Goal: Task Accomplishment & Management: Manage account settings

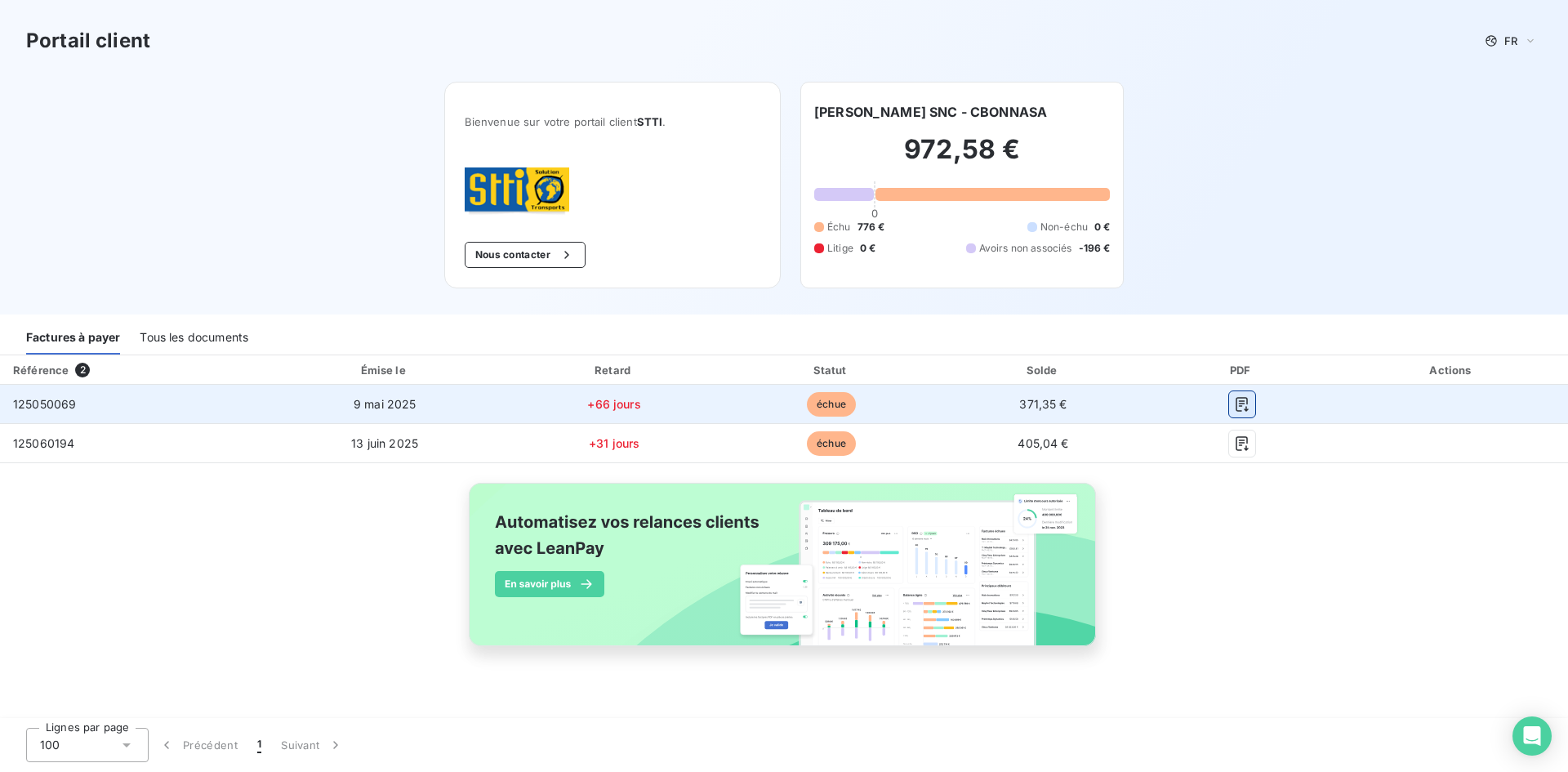
click at [1240, 408] on icon "button" at bounding box center [1241, 404] width 16 height 16
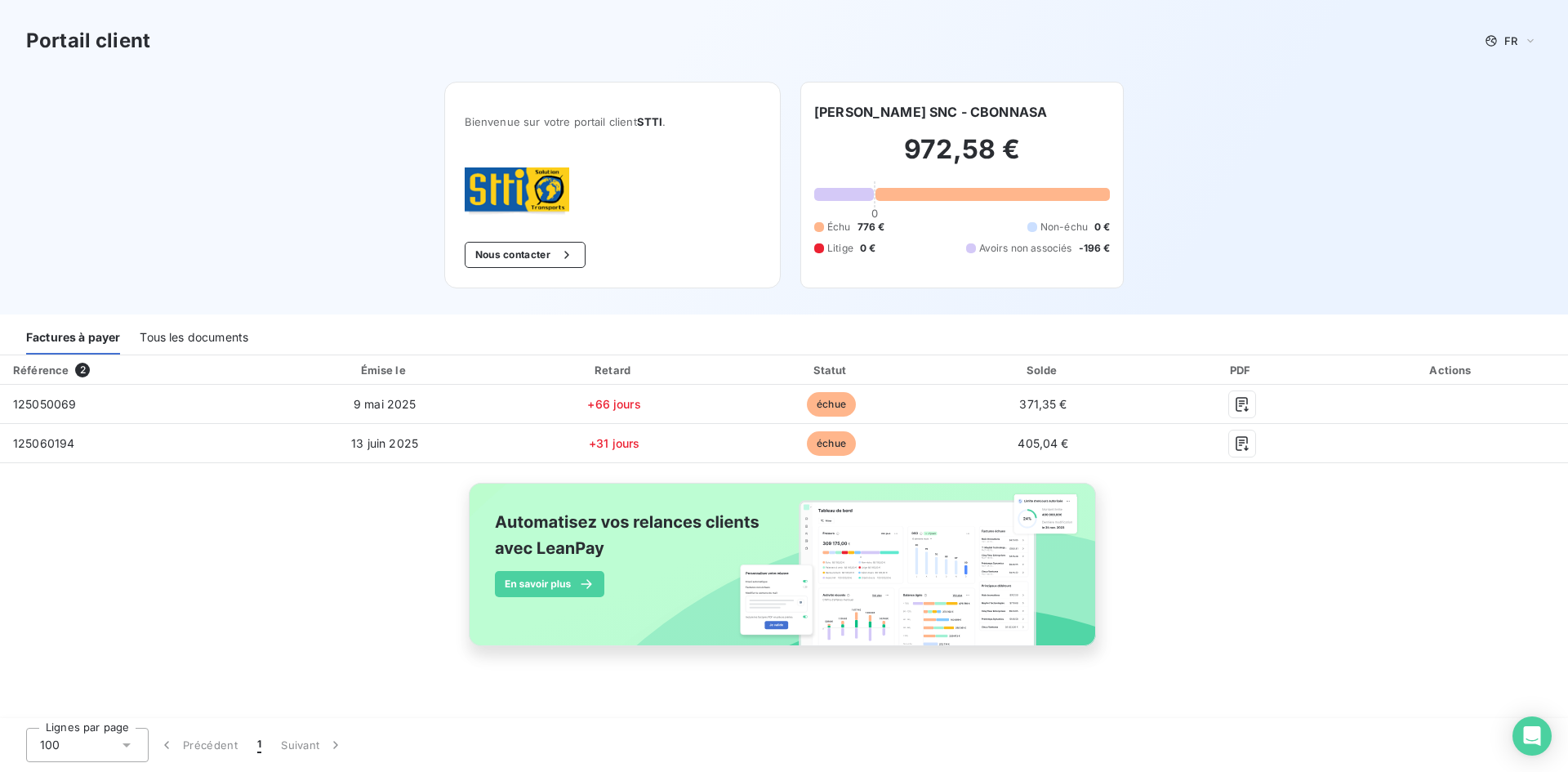
click at [178, 339] on div "Tous les documents" at bounding box center [194, 337] width 109 height 35
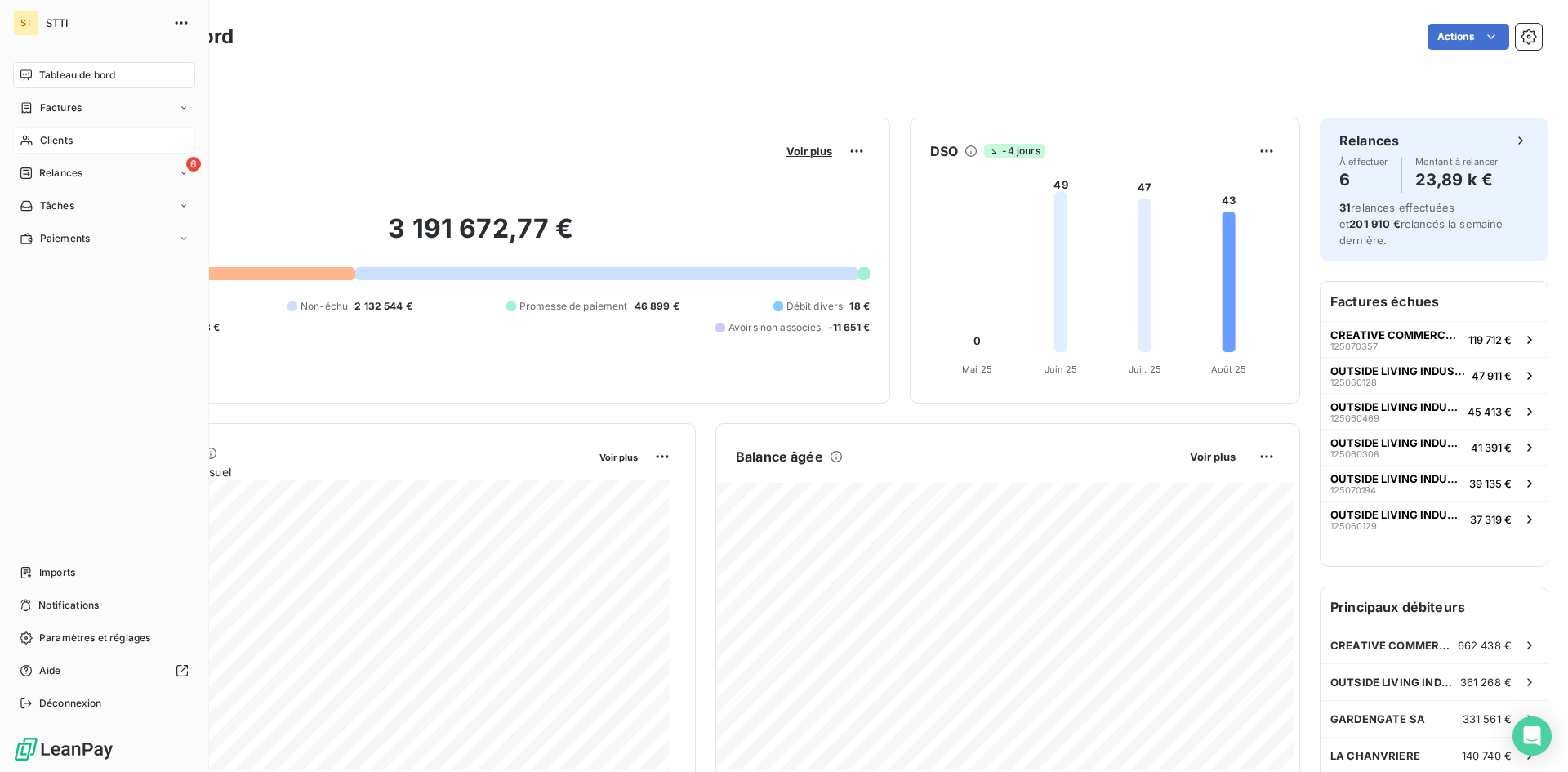
click at [52, 140] on span "Clients" at bounding box center [56, 140] width 33 height 15
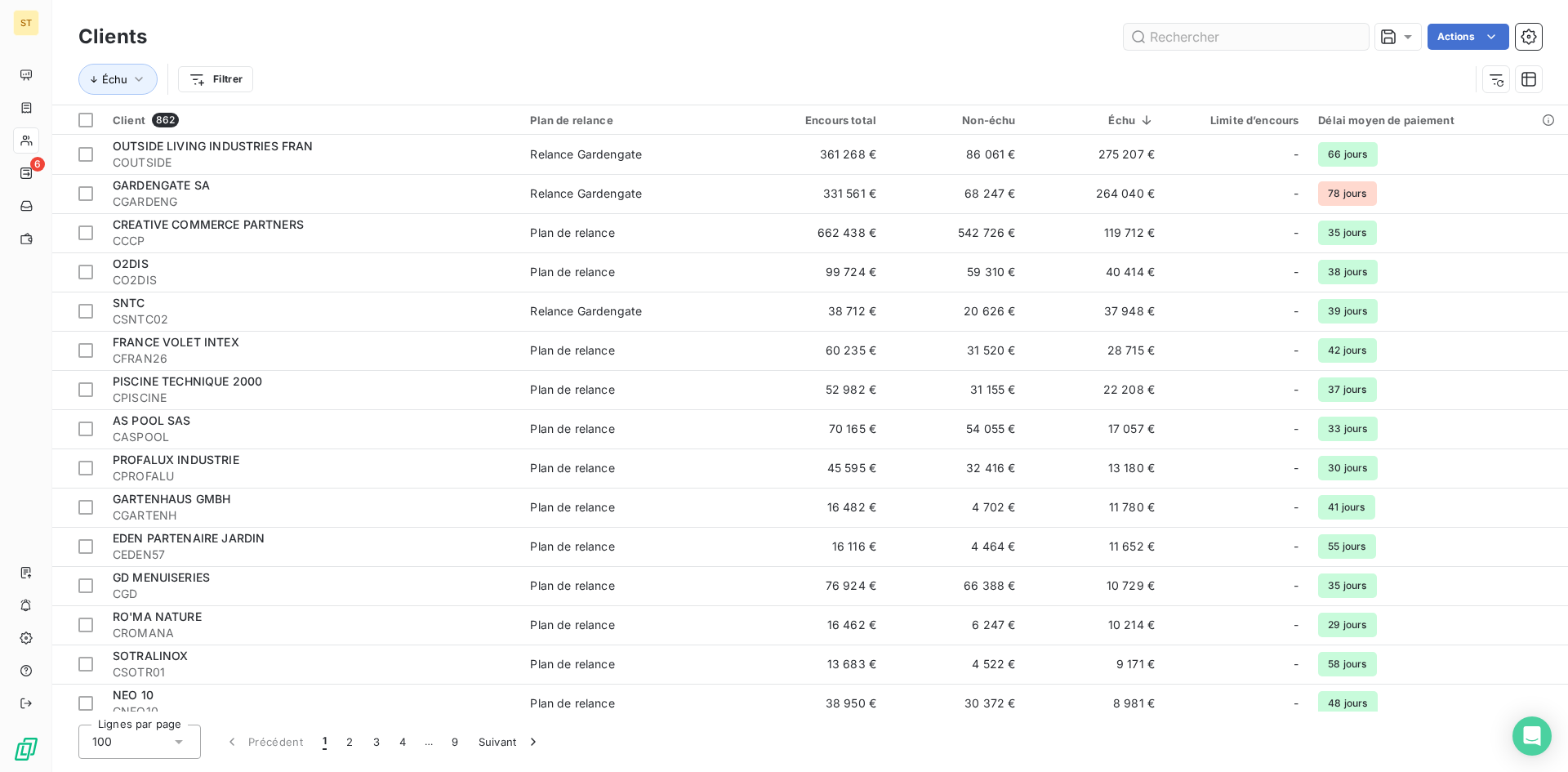
click at [1177, 28] on input "text" at bounding box center [1246, 36] width 245 height 26
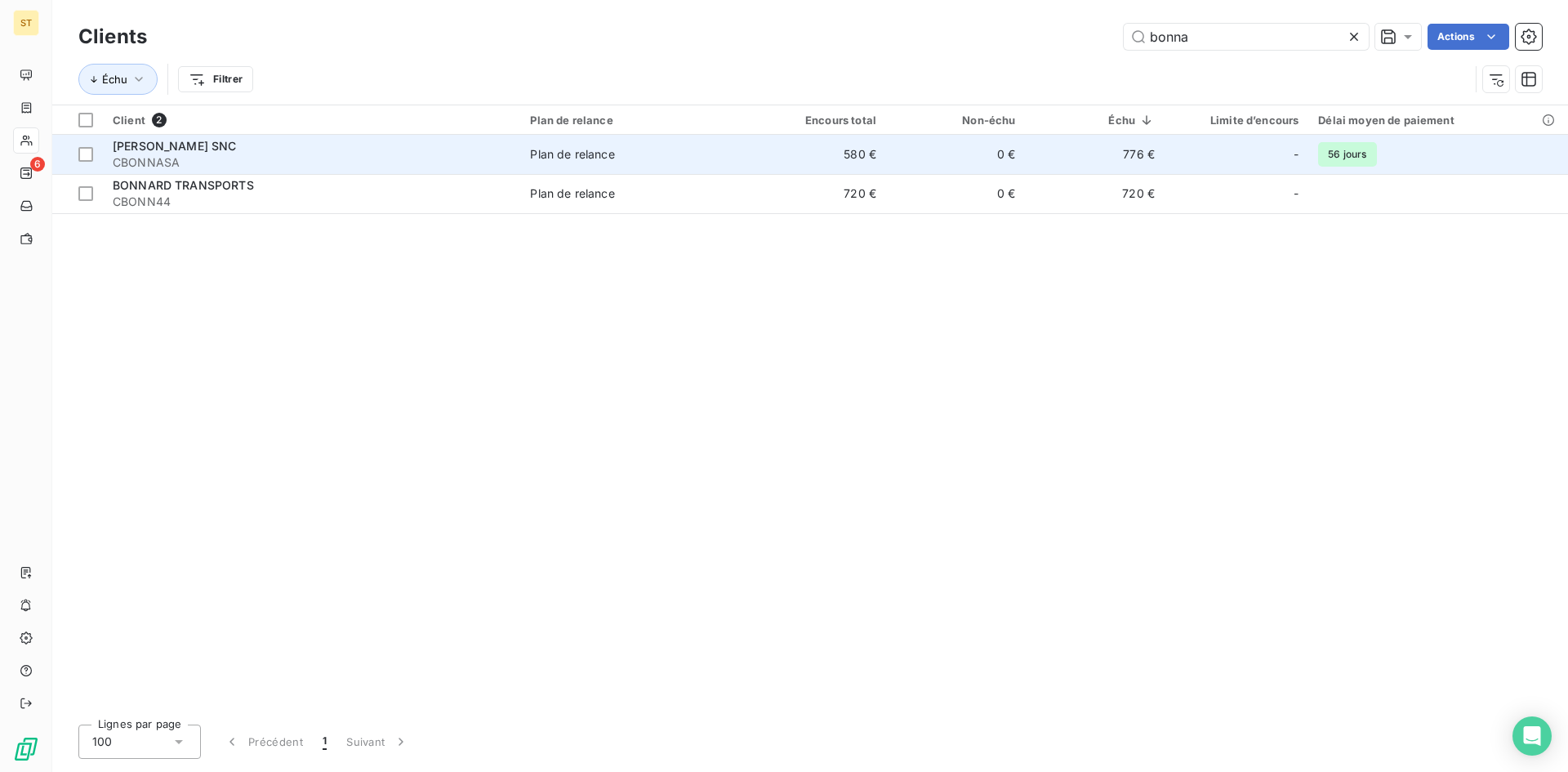
type input "bonna"
click at [164, 150] on span "[PERSON_NAME] SNC" at bounding box center [175, 146] width 124 height 14
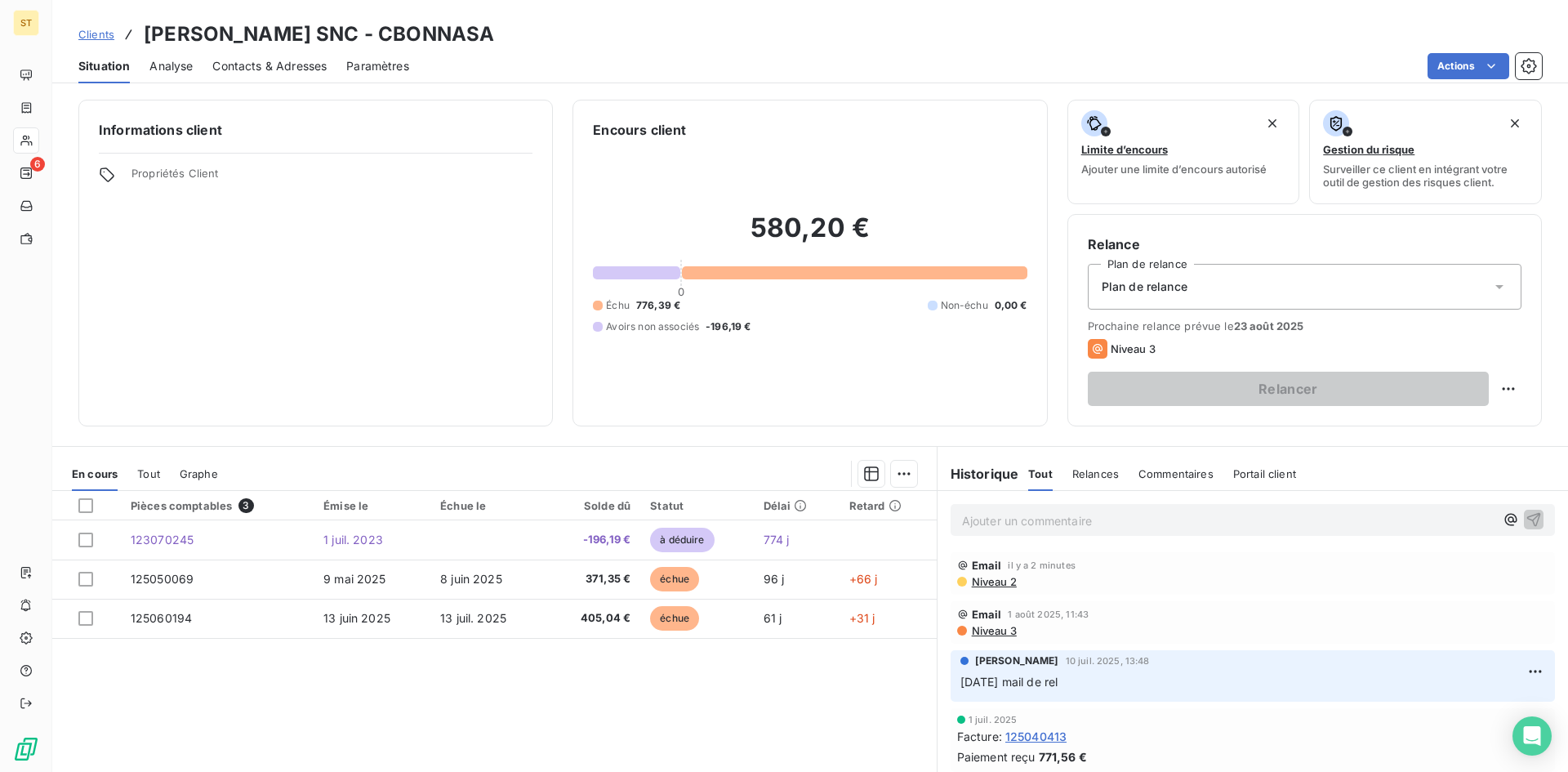
click at [989, 519] on p "Ajouter un commentaire ﻿" at bounding box center [1228, 521] width 533 height 21
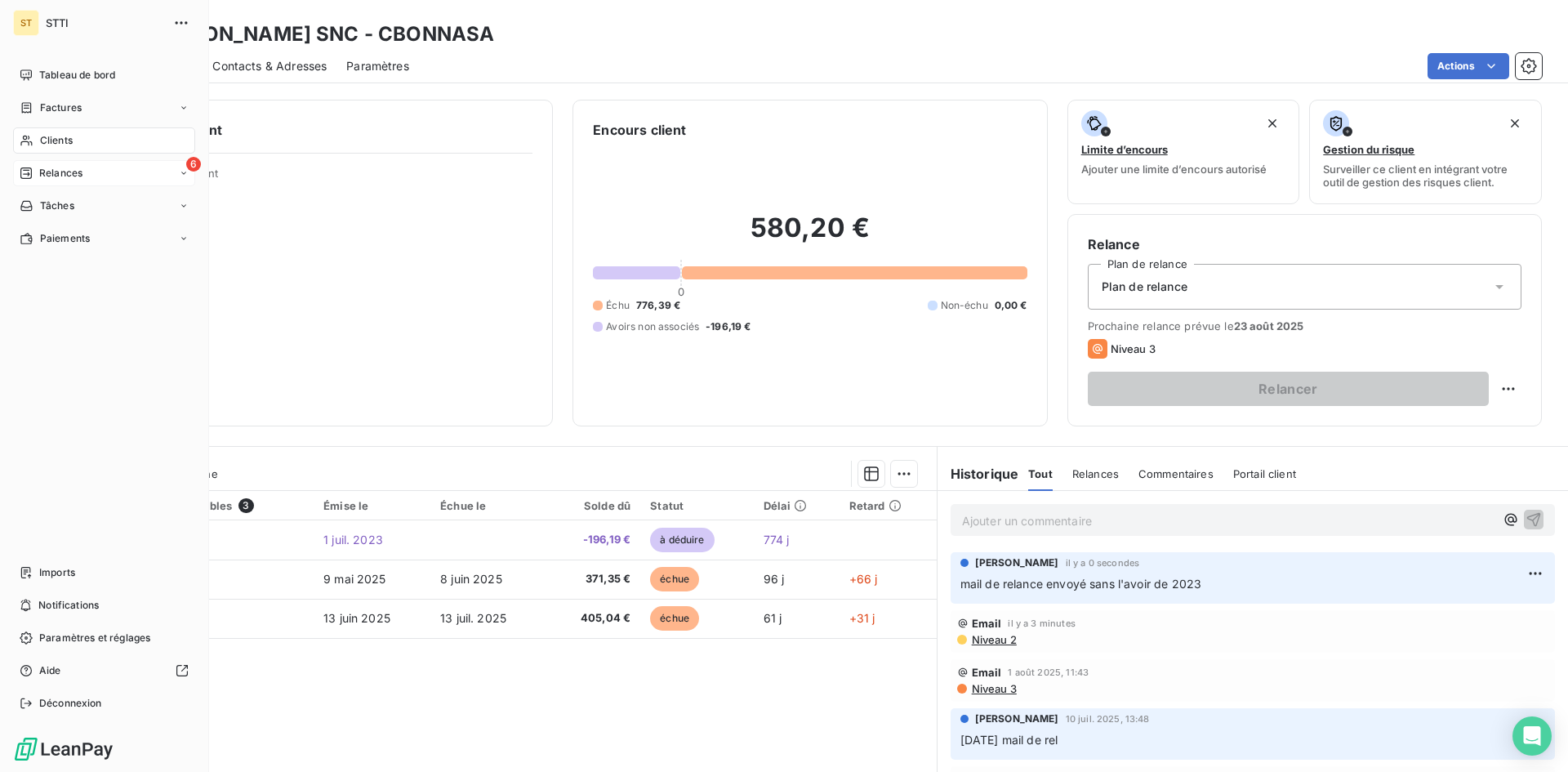
click at [91, 175] on div "6 Relances" at bounding box center [103, 173] width 182 height 26
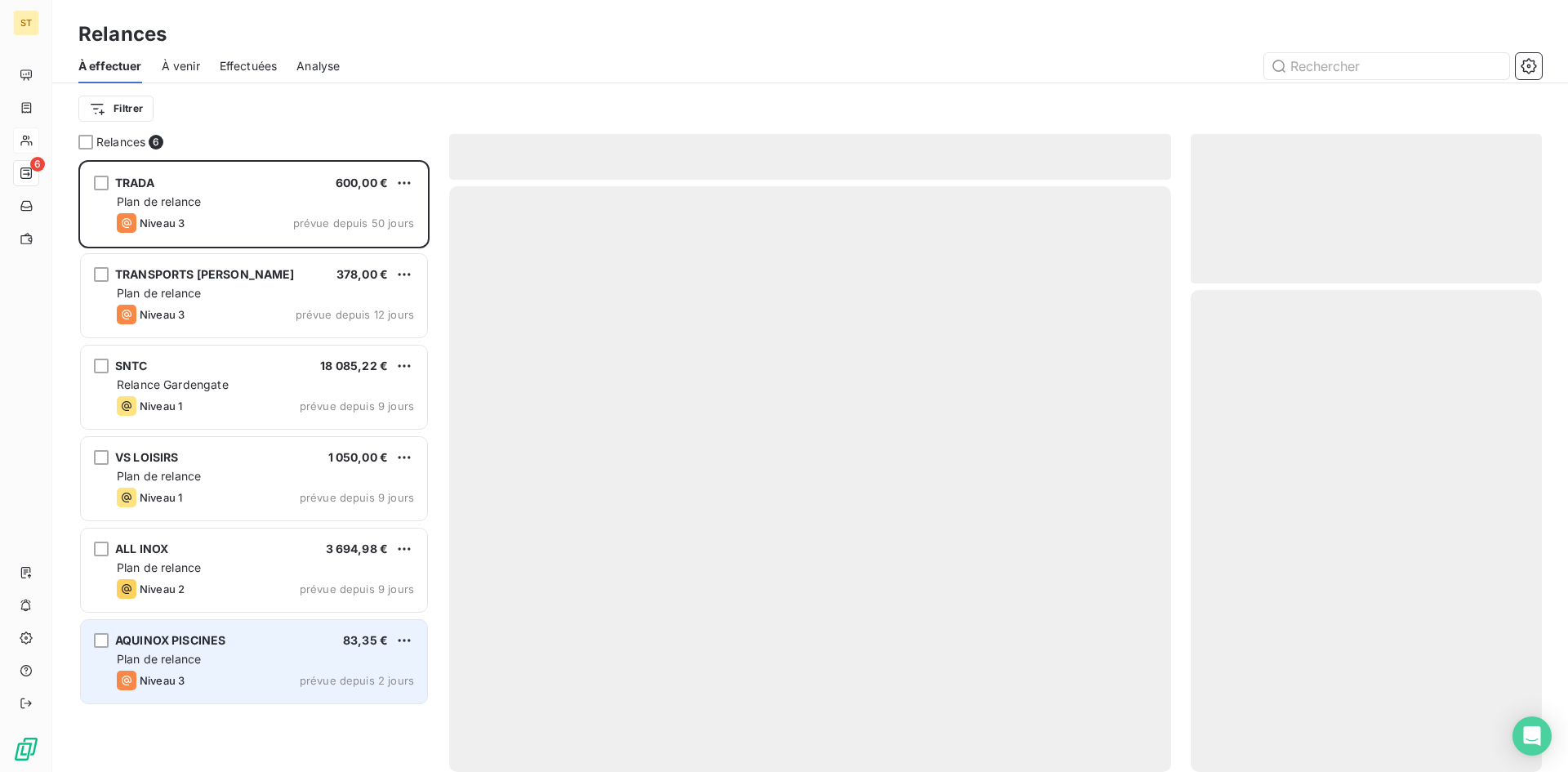
scroll to position [599, 339]
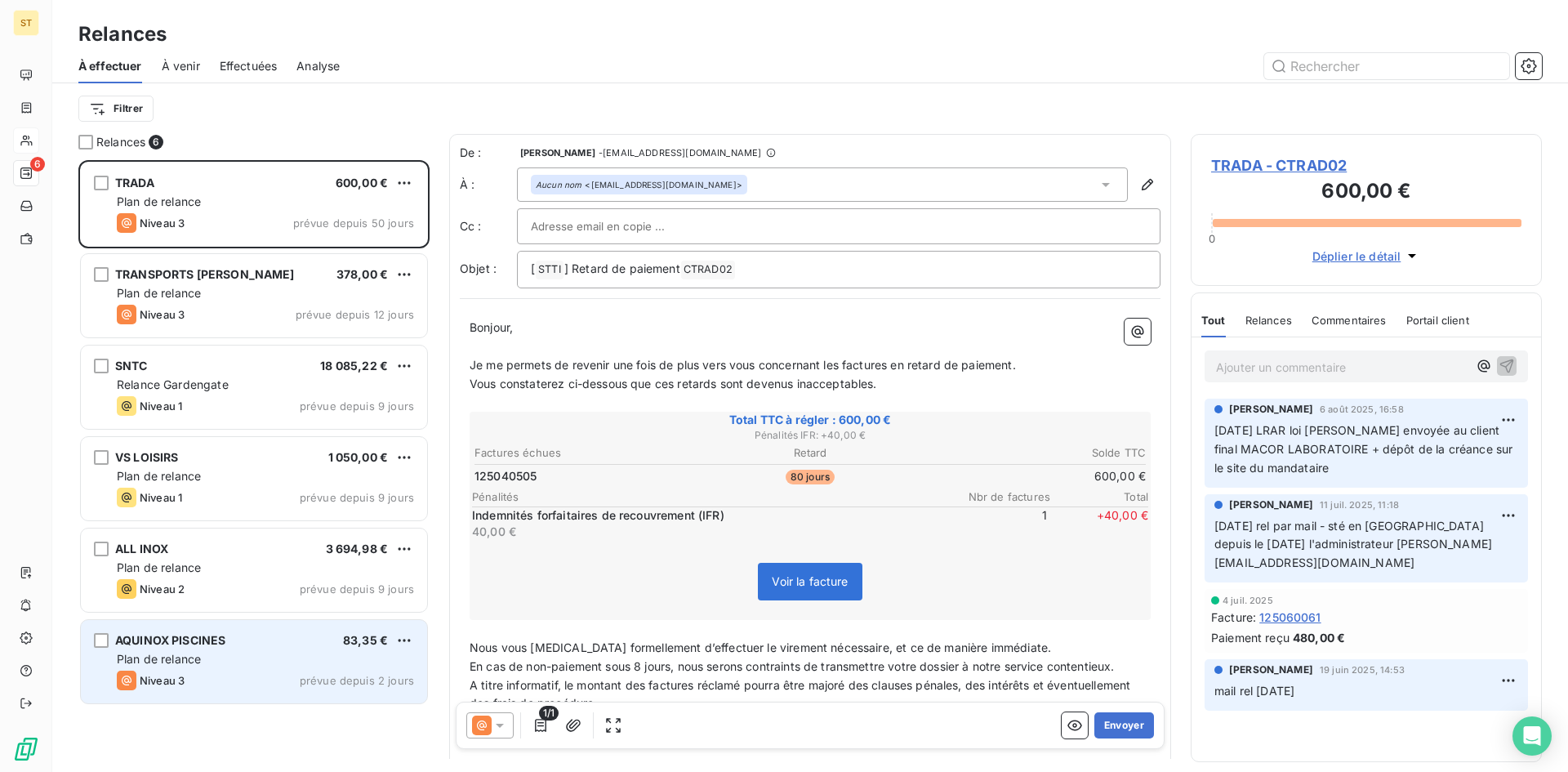
click at [223, 653] on div "Plan de relance" at bounding box center [265, 659] width 297 height 16
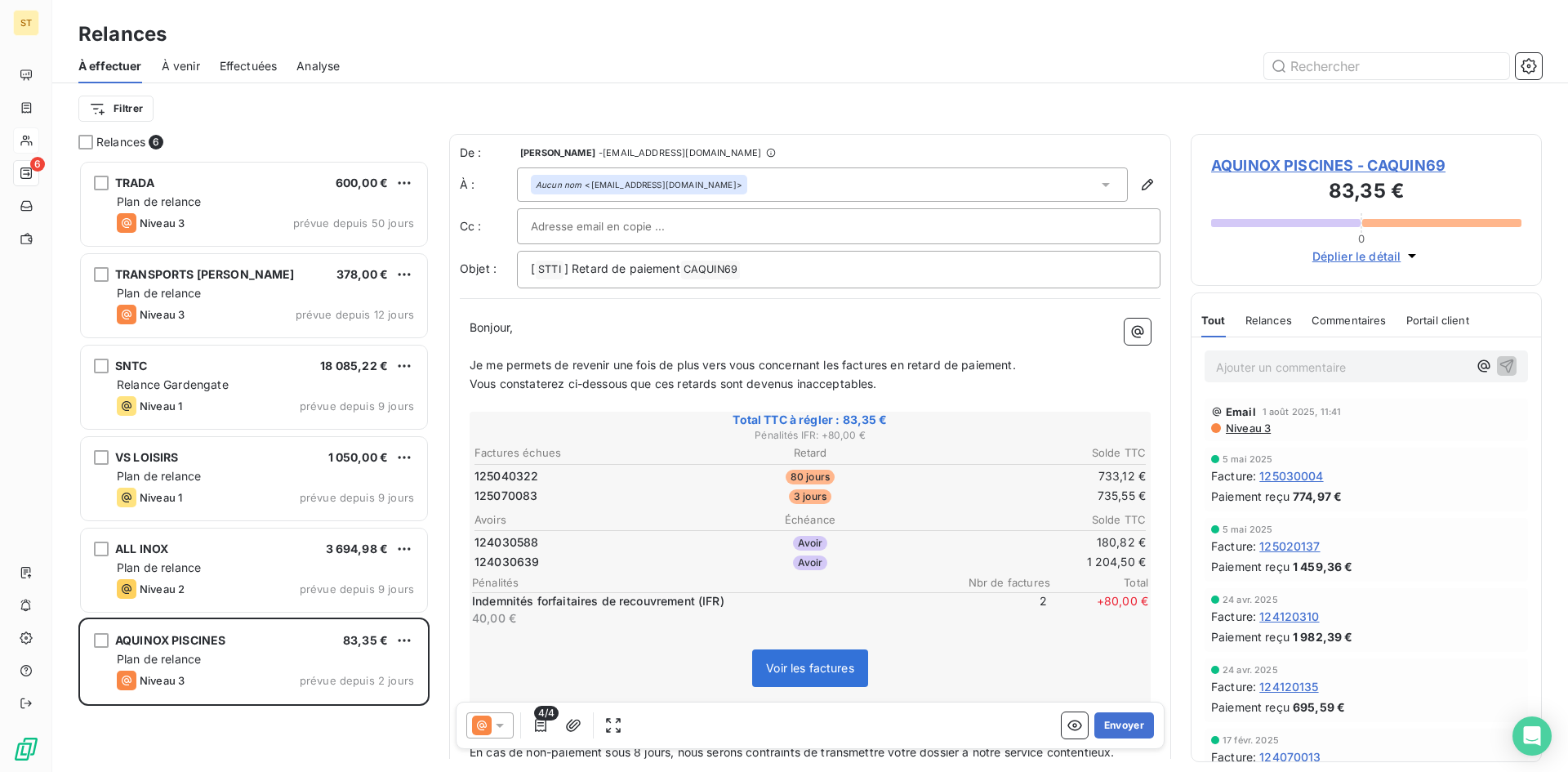
click at [479, 729] on icon at bounding box center [481, 725] width 9 height 9
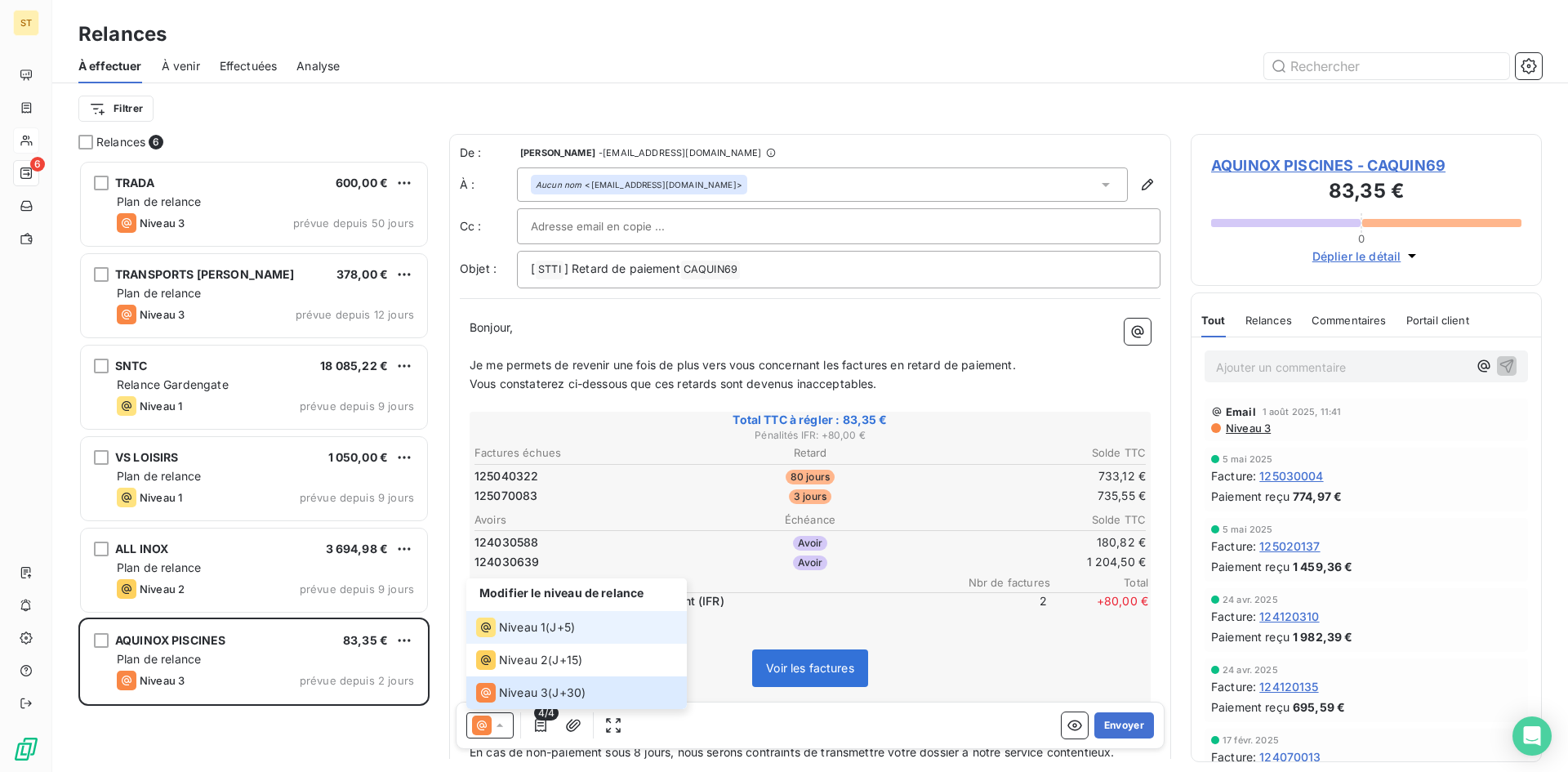
click at [513, 638] on li "Niveau 1 ( J+5 )" at bounding box center [577, 628] width 221 height 33
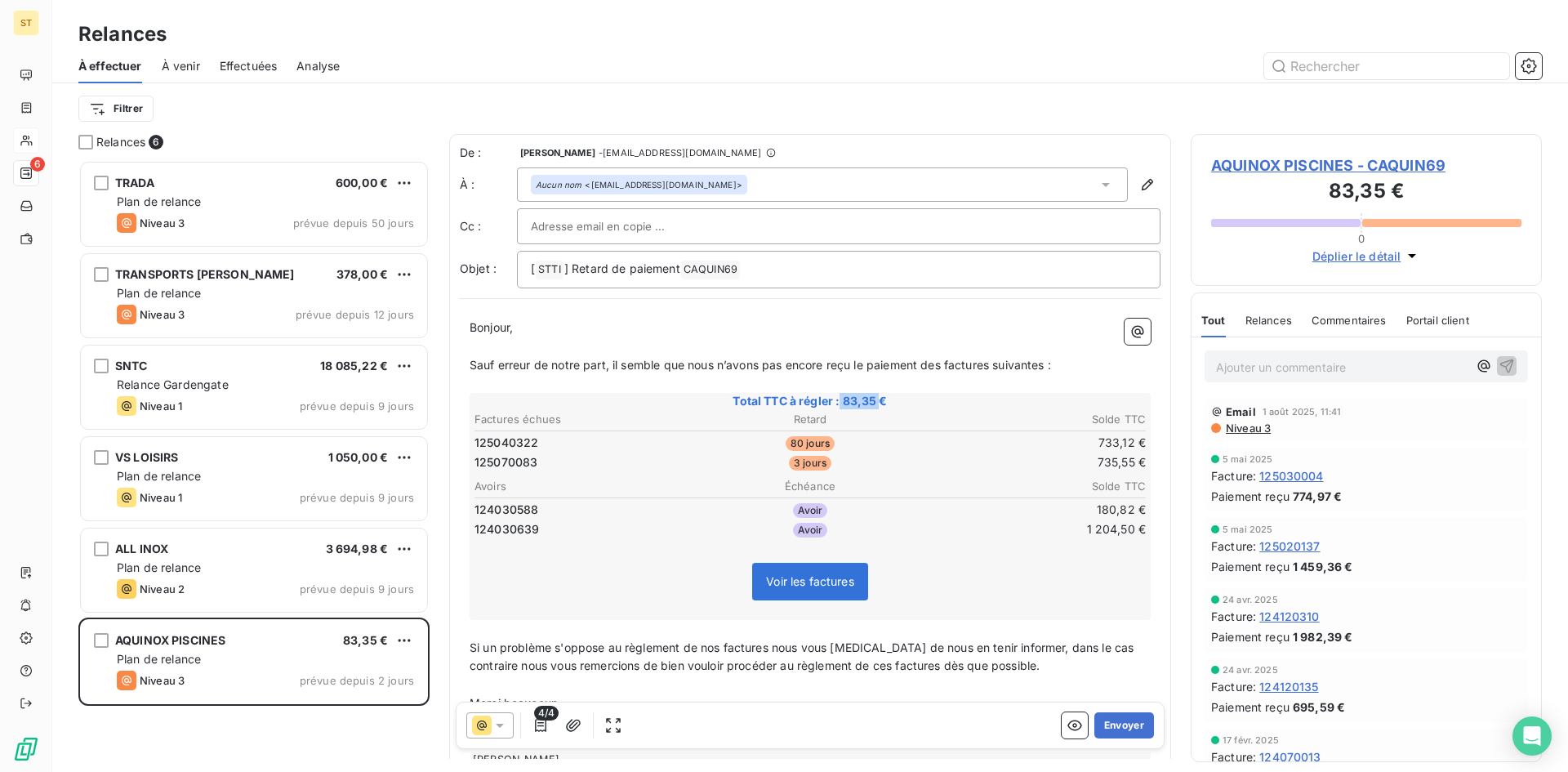
drag, startPoint x: 834, startPoint y: 399, endPoint x: 874, endPoint y: 400, distance: 40.0
click at [874, 400] on span "Total TTC à régler : 83,35 €" at bounding box center [810, 401] width 676 height 16
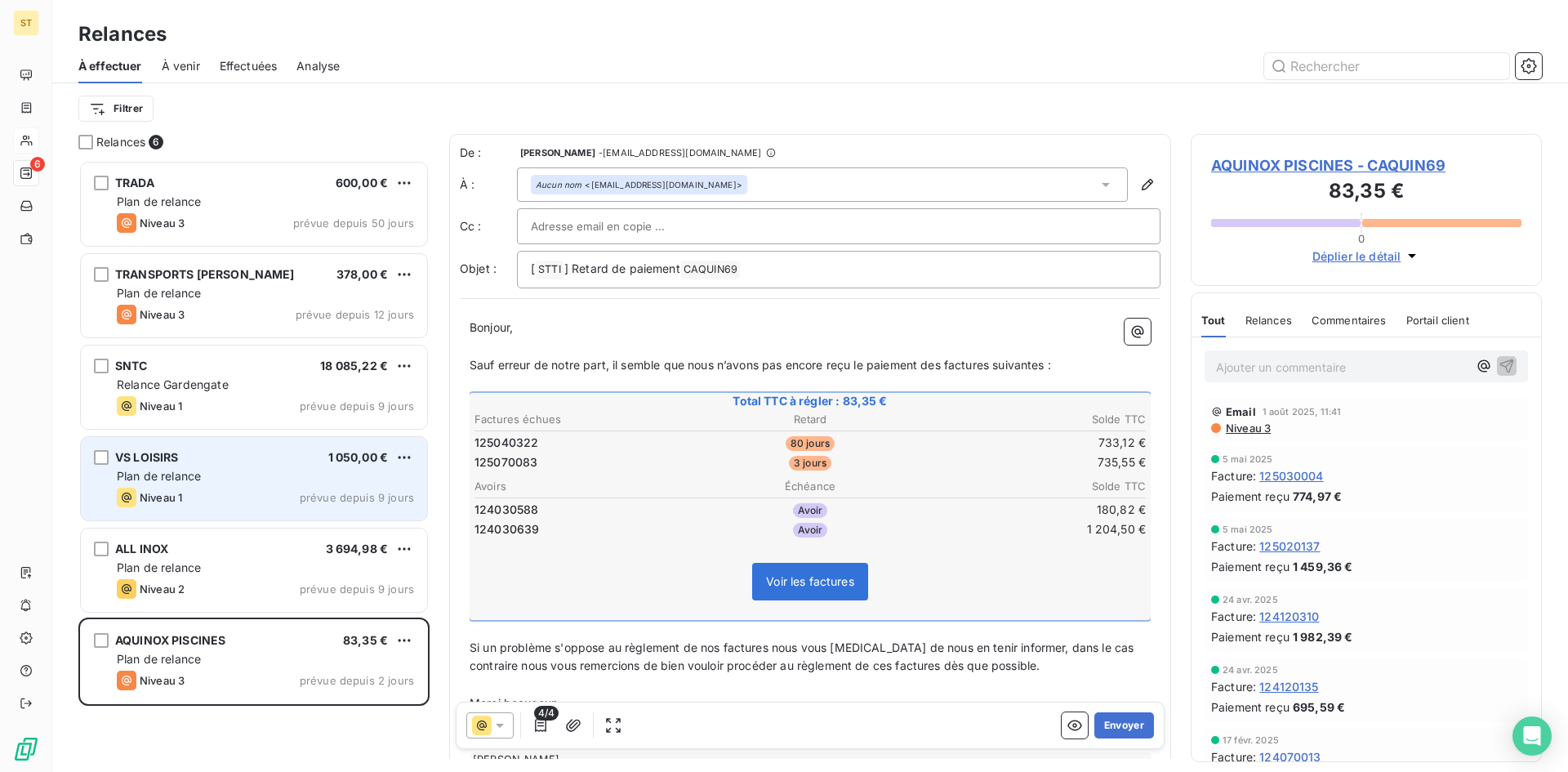
click at [261, 478] on div "Plan de relance" at bounding box center [265, 476] width 297 height 16
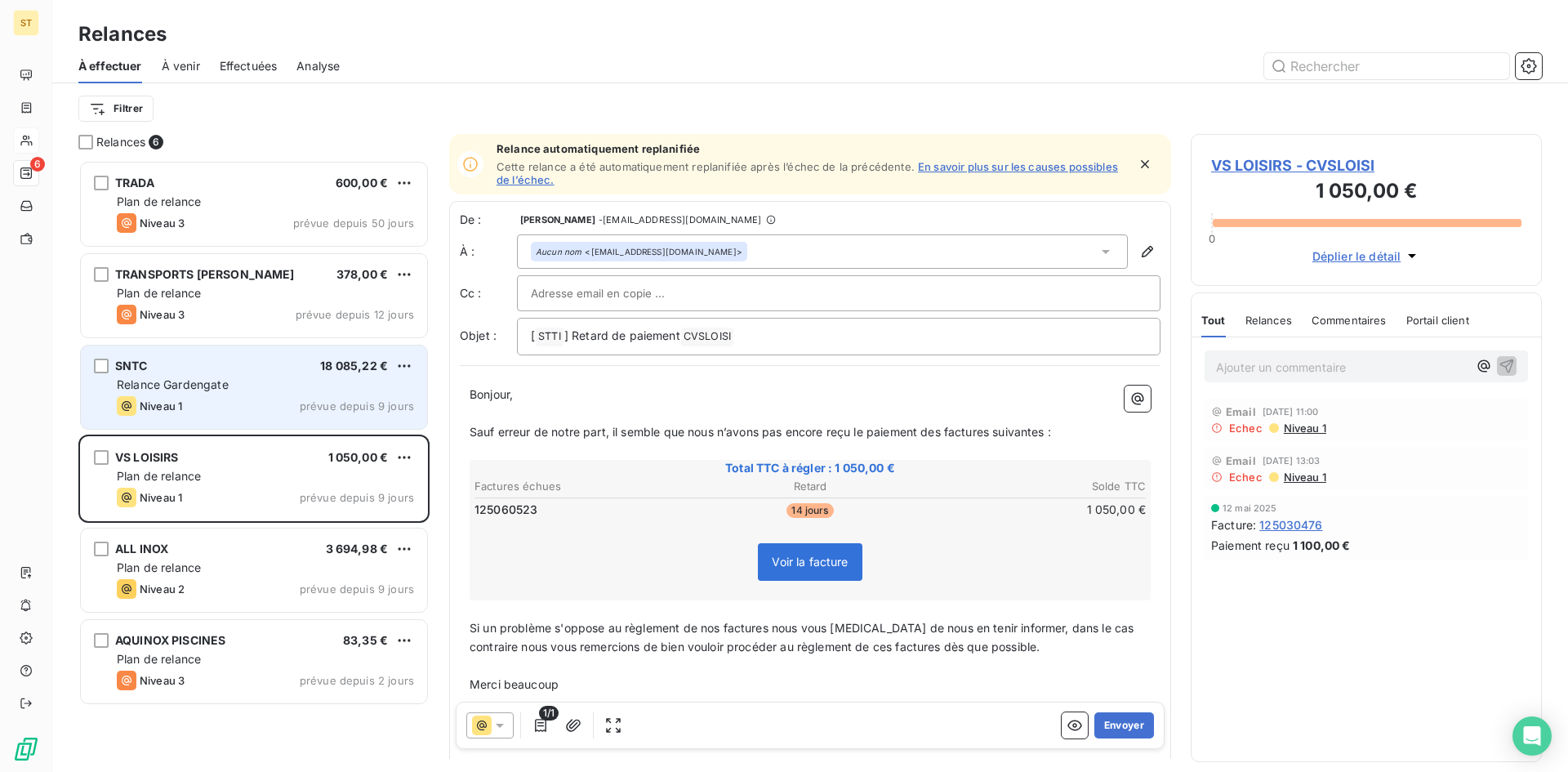
click at [162, 395] on div "SNTC 18 085,22 € Relance Gardengate Niveau 1 prévue depuis 9 jours" at bounding box center [254, 387] width 347 height 84
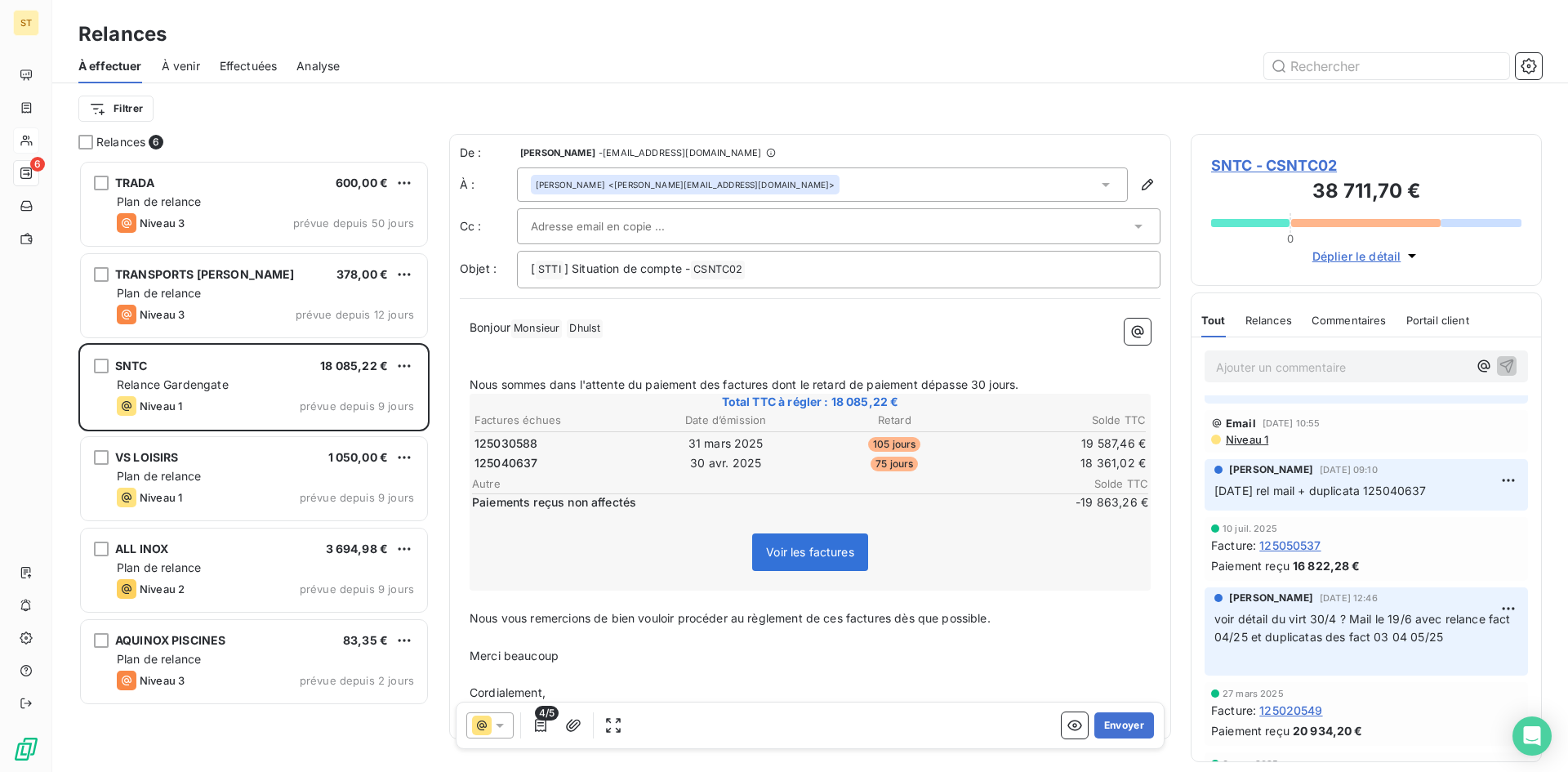
scroll to position [163, 0]
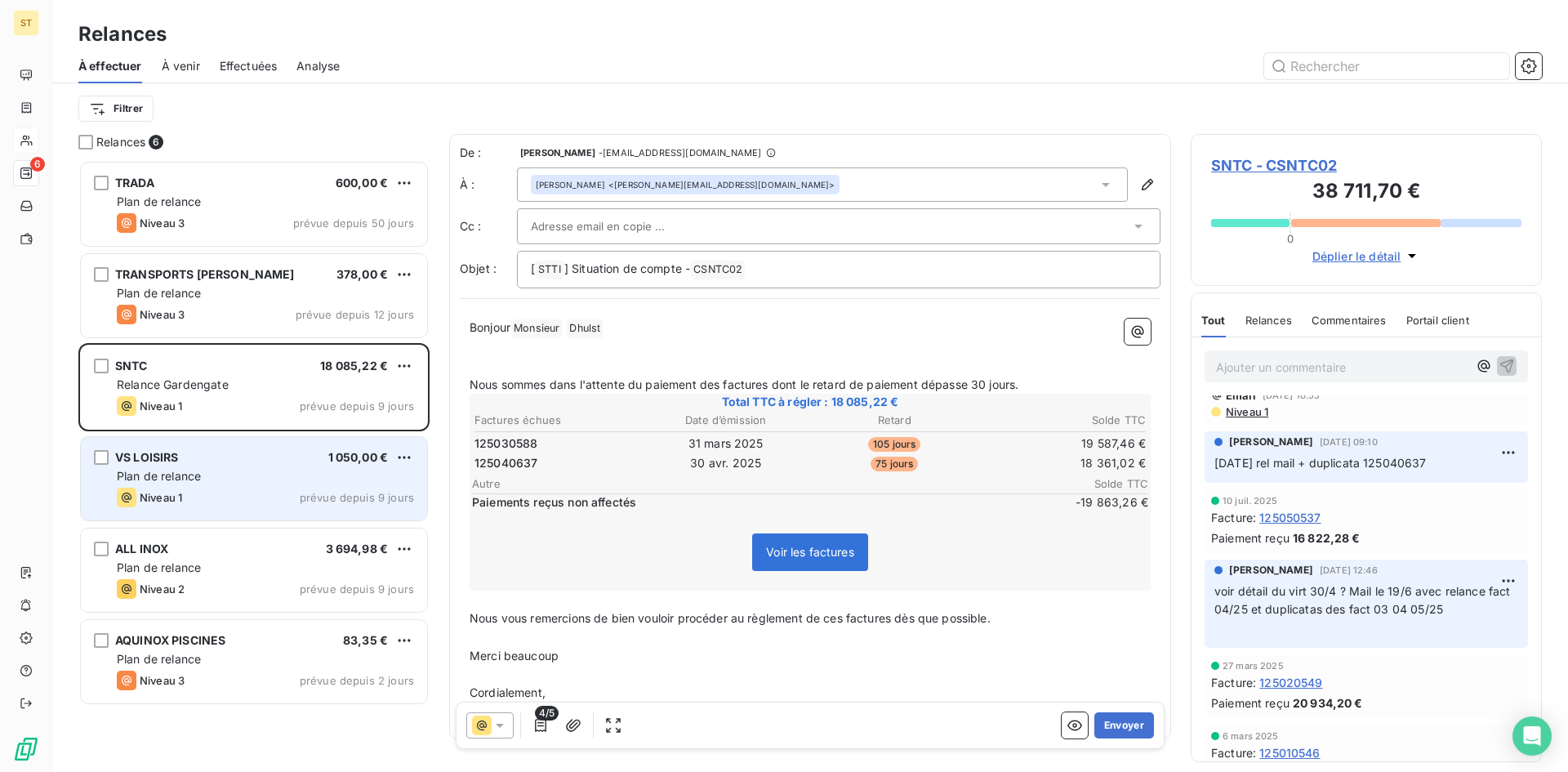
click at [209, 485] on div "VS LOISIRS 1 050,00 € Plan de relance Niveau 1 prévue depuis 9 jours" at bounding box center [254, 479] width 347 height 84
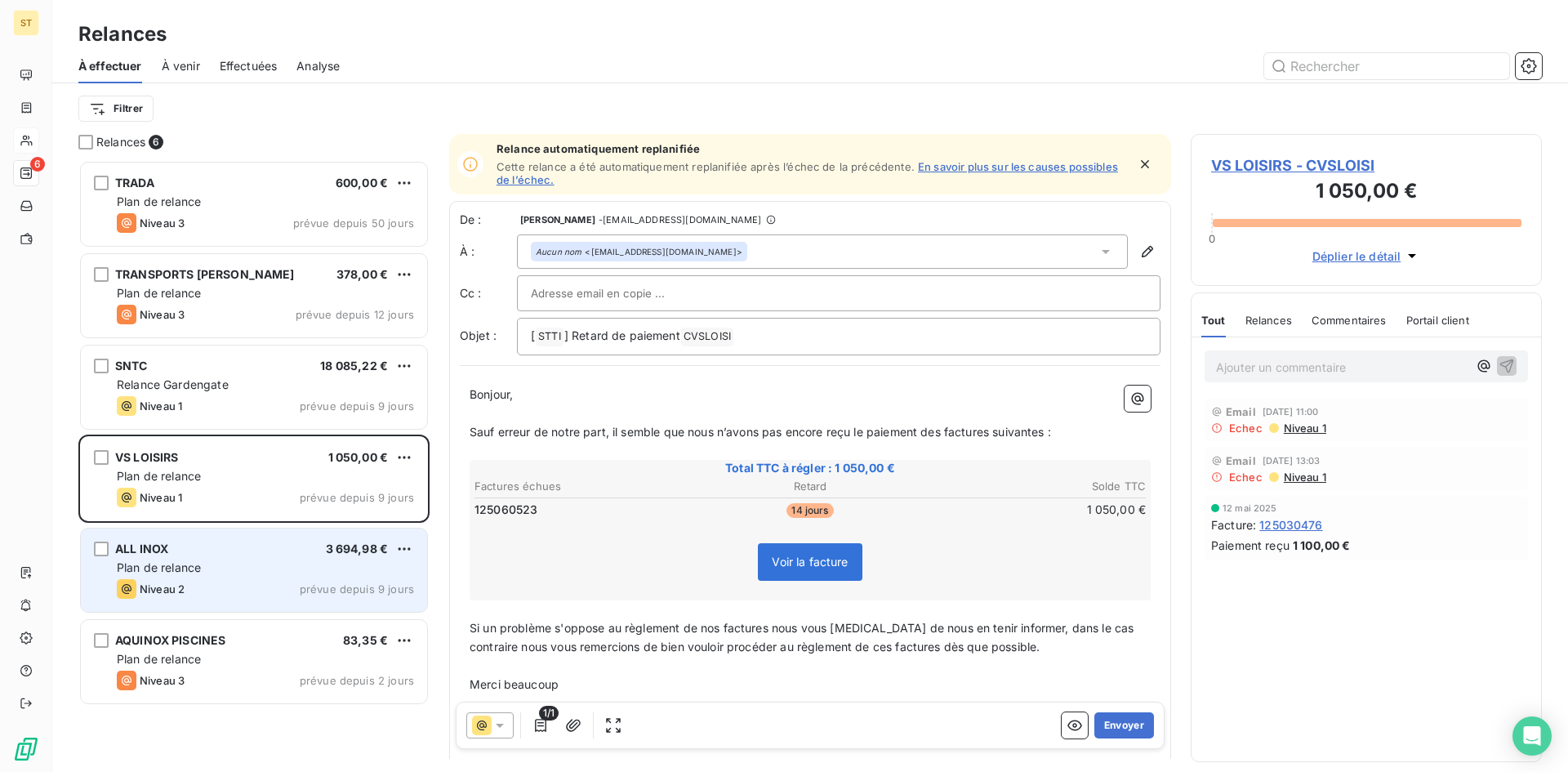
click at [228, 585] on div "Niveau 2 prévue depuis 9 jours" at bounding box center [265, 589] width 297 height 20
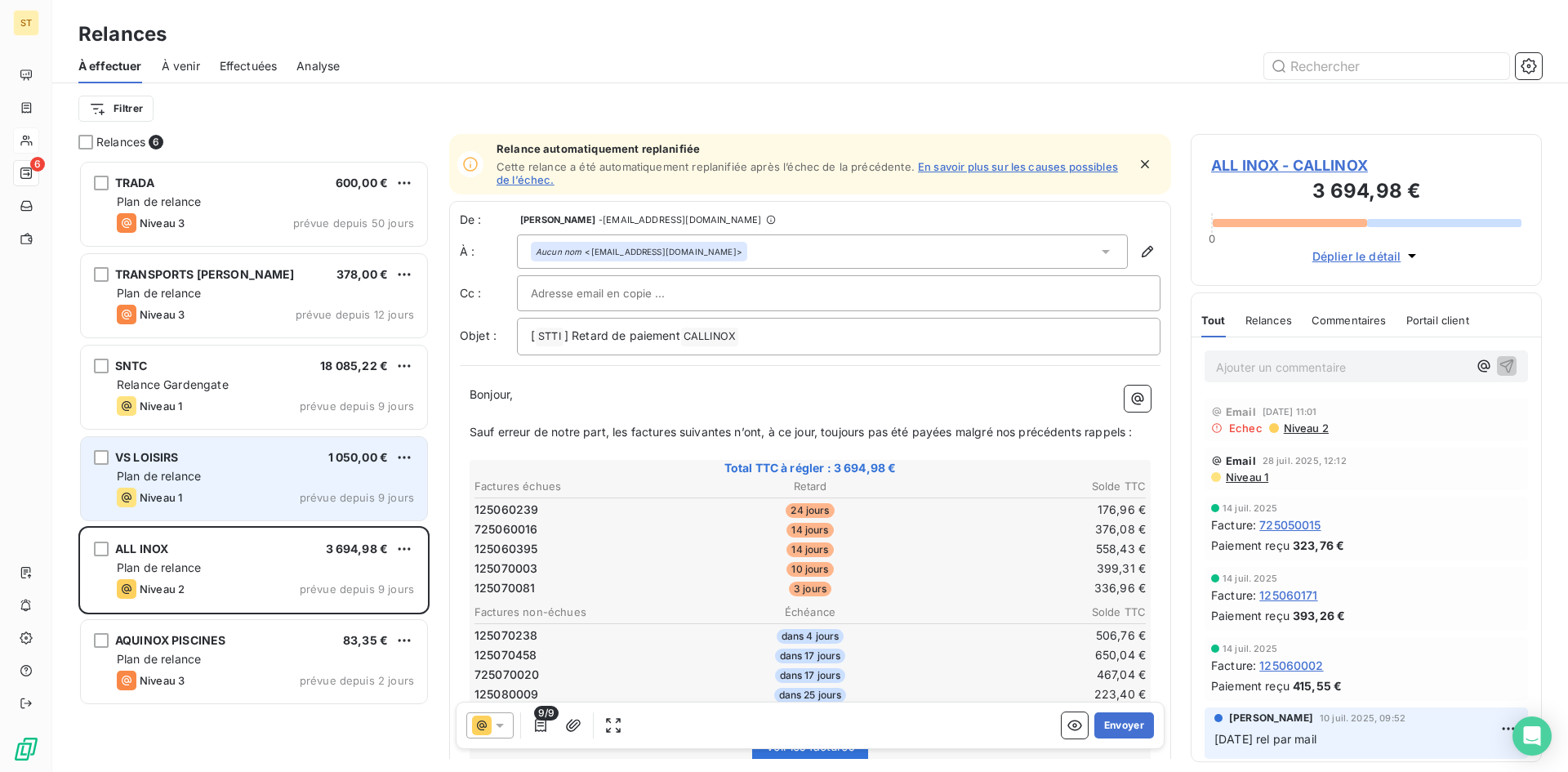
click at [220, 488] on div "Niveau 1 prévue depuis 9 jours" at bounding box center [265, 497] width 297 height 20
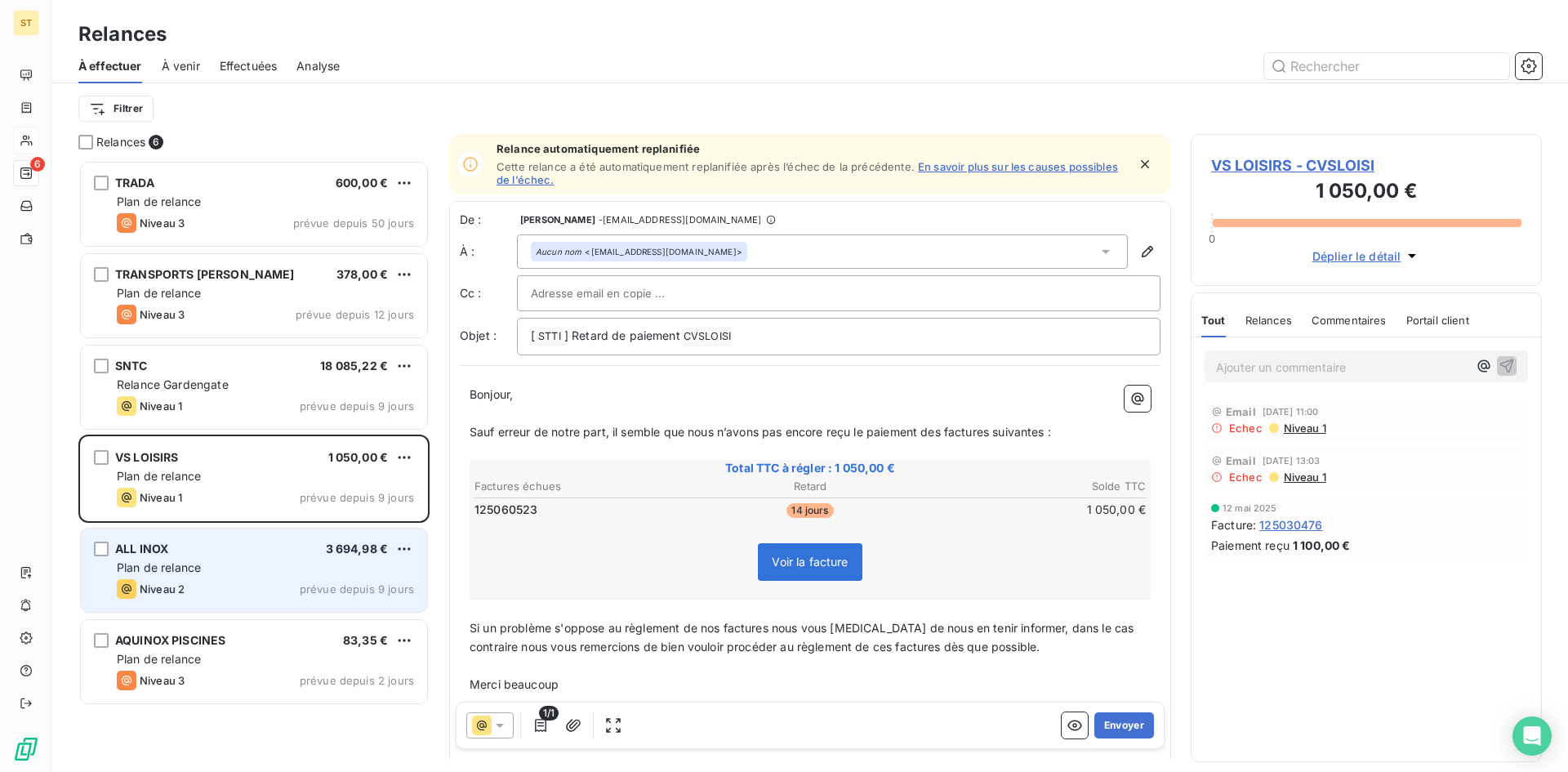
click at [242, 591] on div "Niveau 2 prévue depuis 9 jours" at bounding box center [265, 589] width 297 height 20
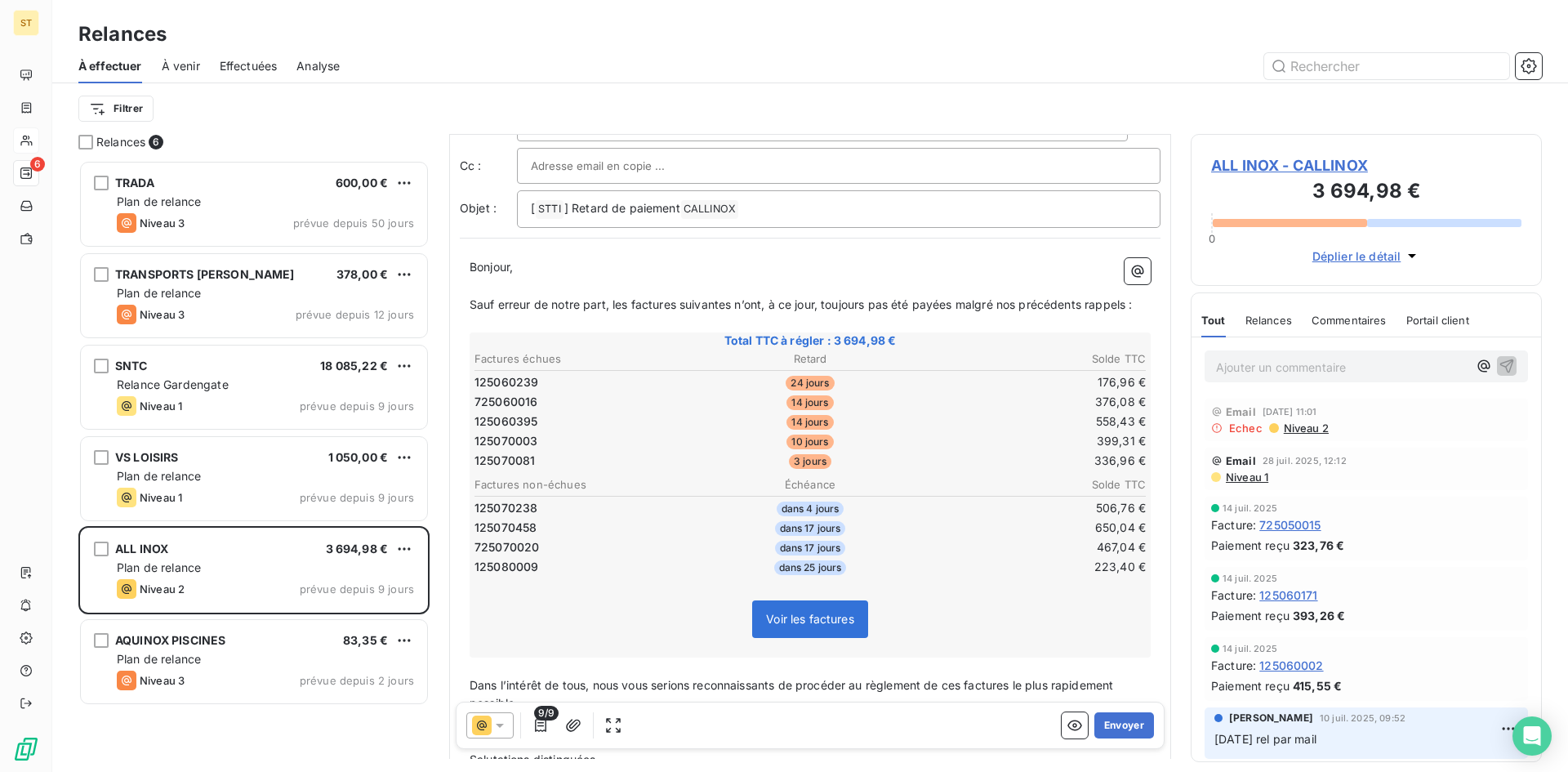
scroll to position [242, 0]
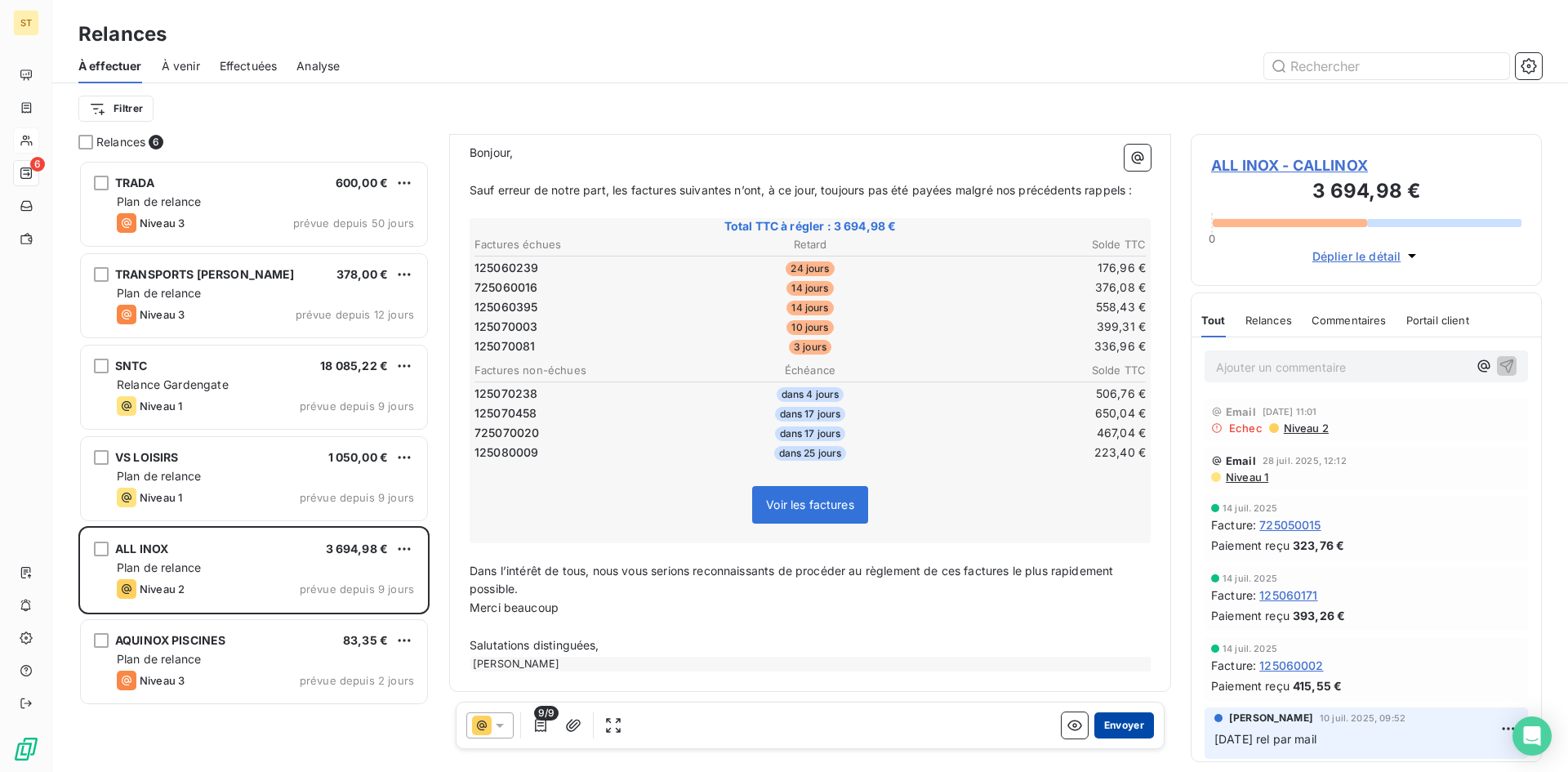
click at [1105, 725] on button "Envoyer" at bounding box center [1123, 725] width 59 height 26
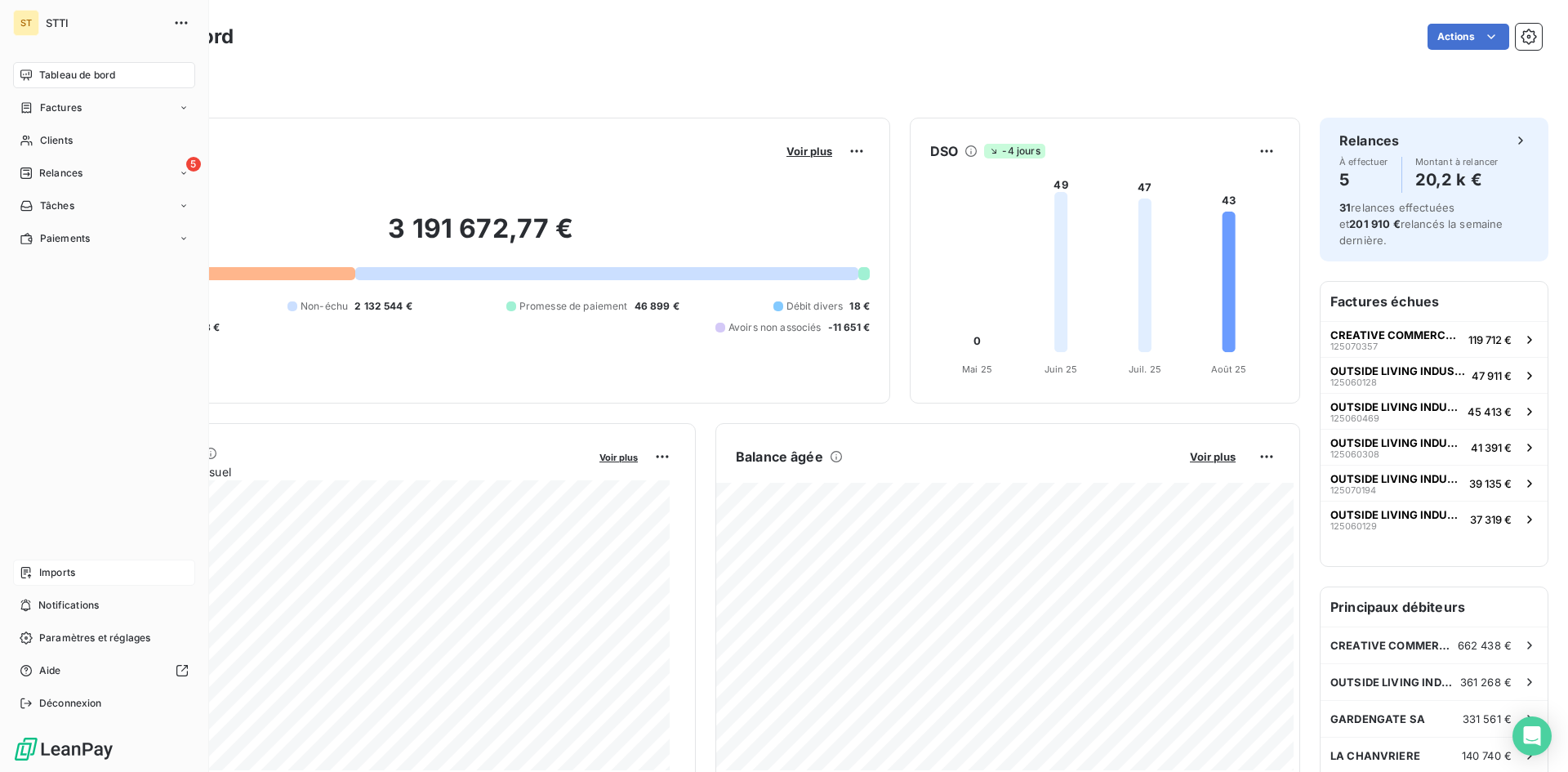
click at [83, 576] on div "Imports" at bounding box center [103, 573] width 182 height 26
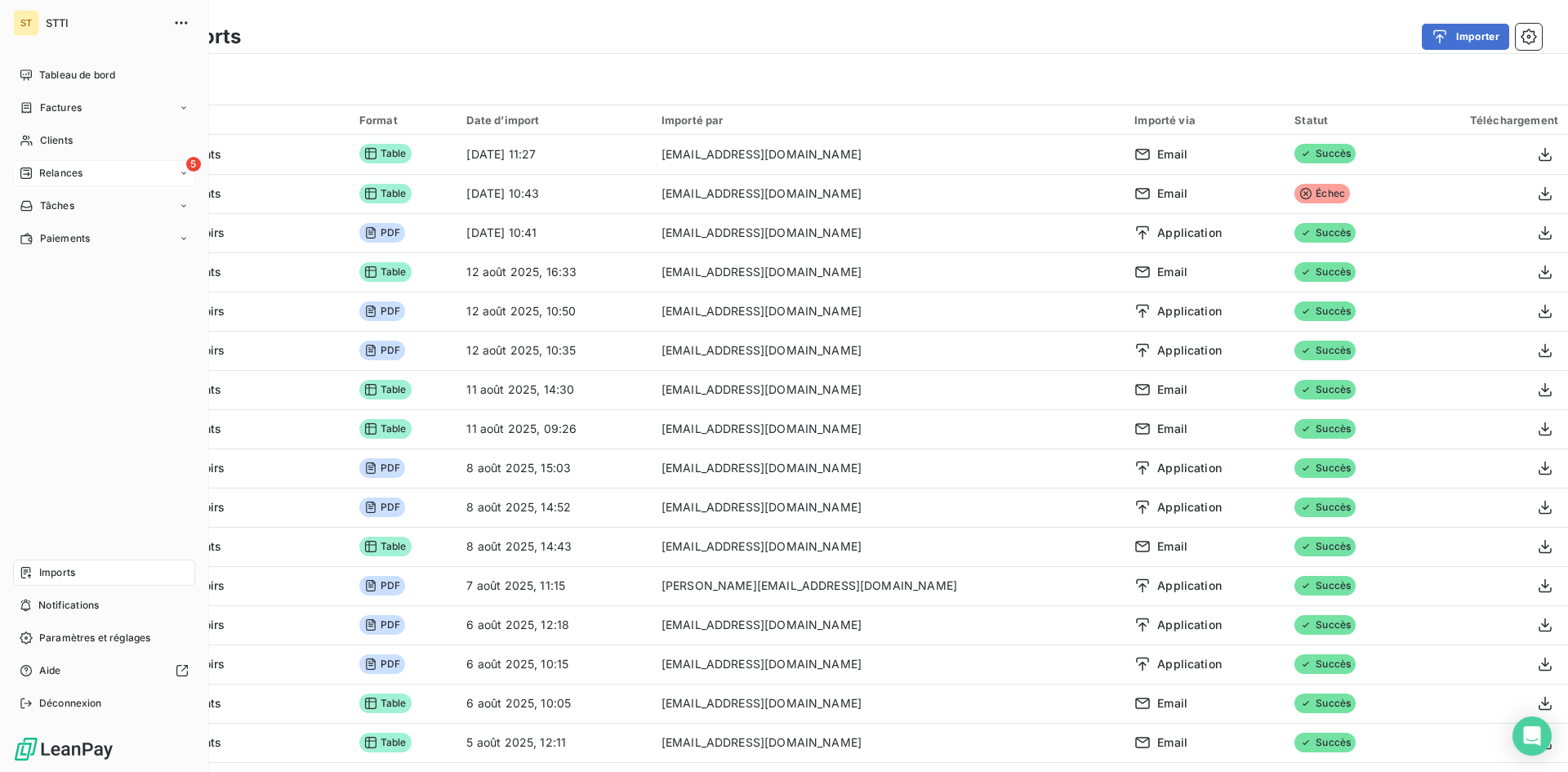
click at [78, 168] on span "Relances" at bounding box center [60, 173] width 43 height 15
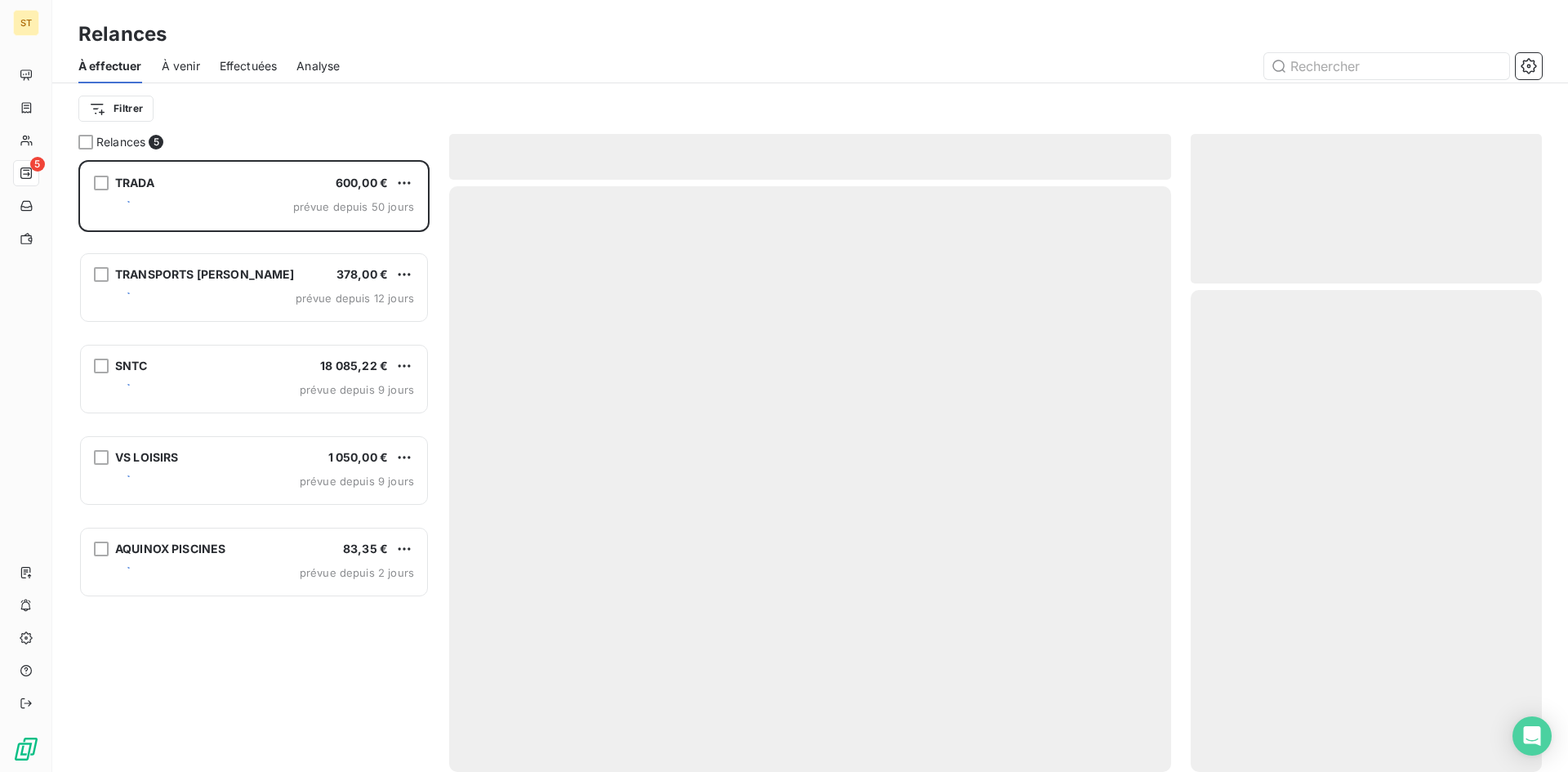
scroll to position [599, 339]
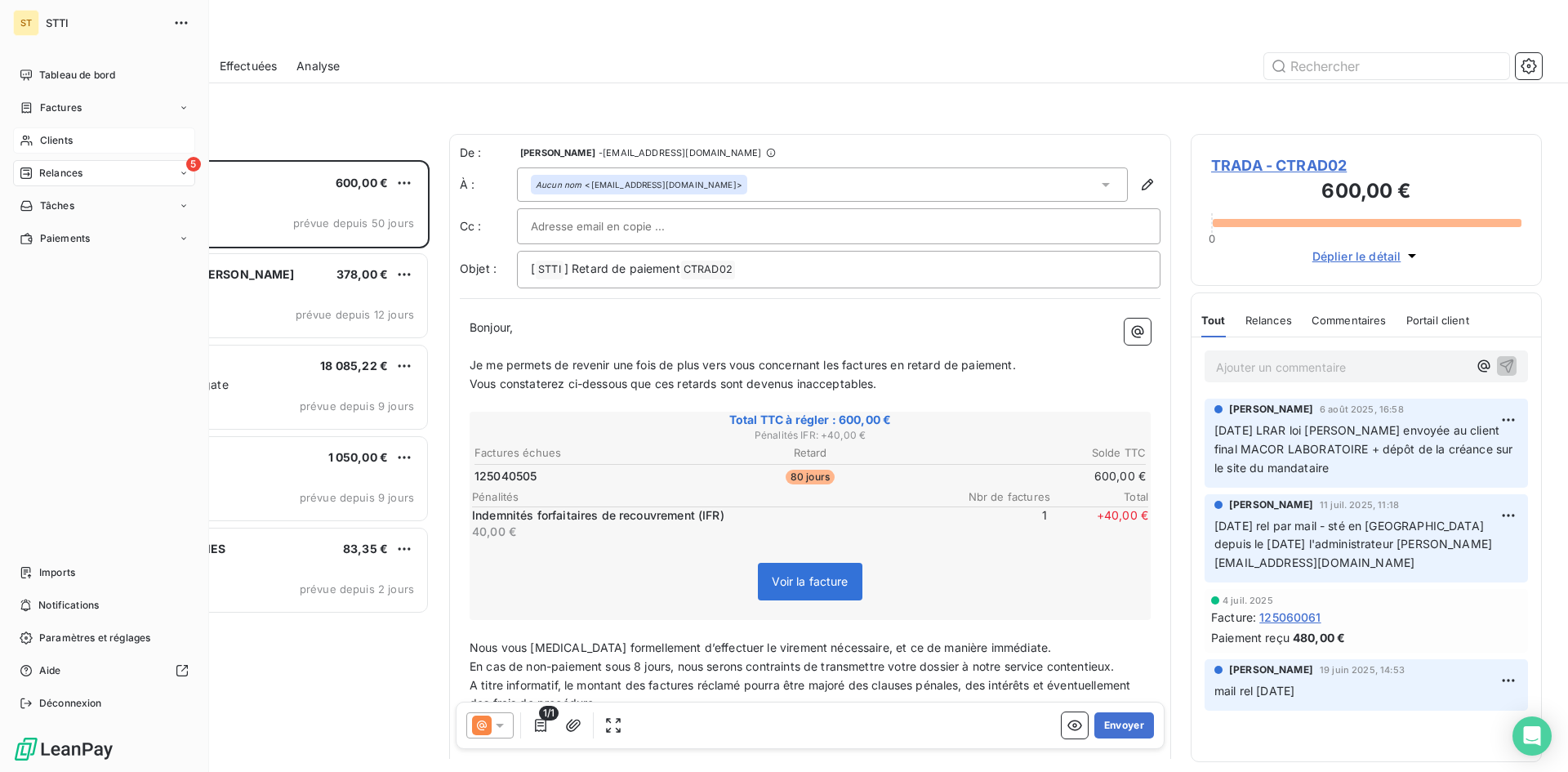
click at [58, 145] on span "Clients" at bounding box center [56, 140] width 33 height 15
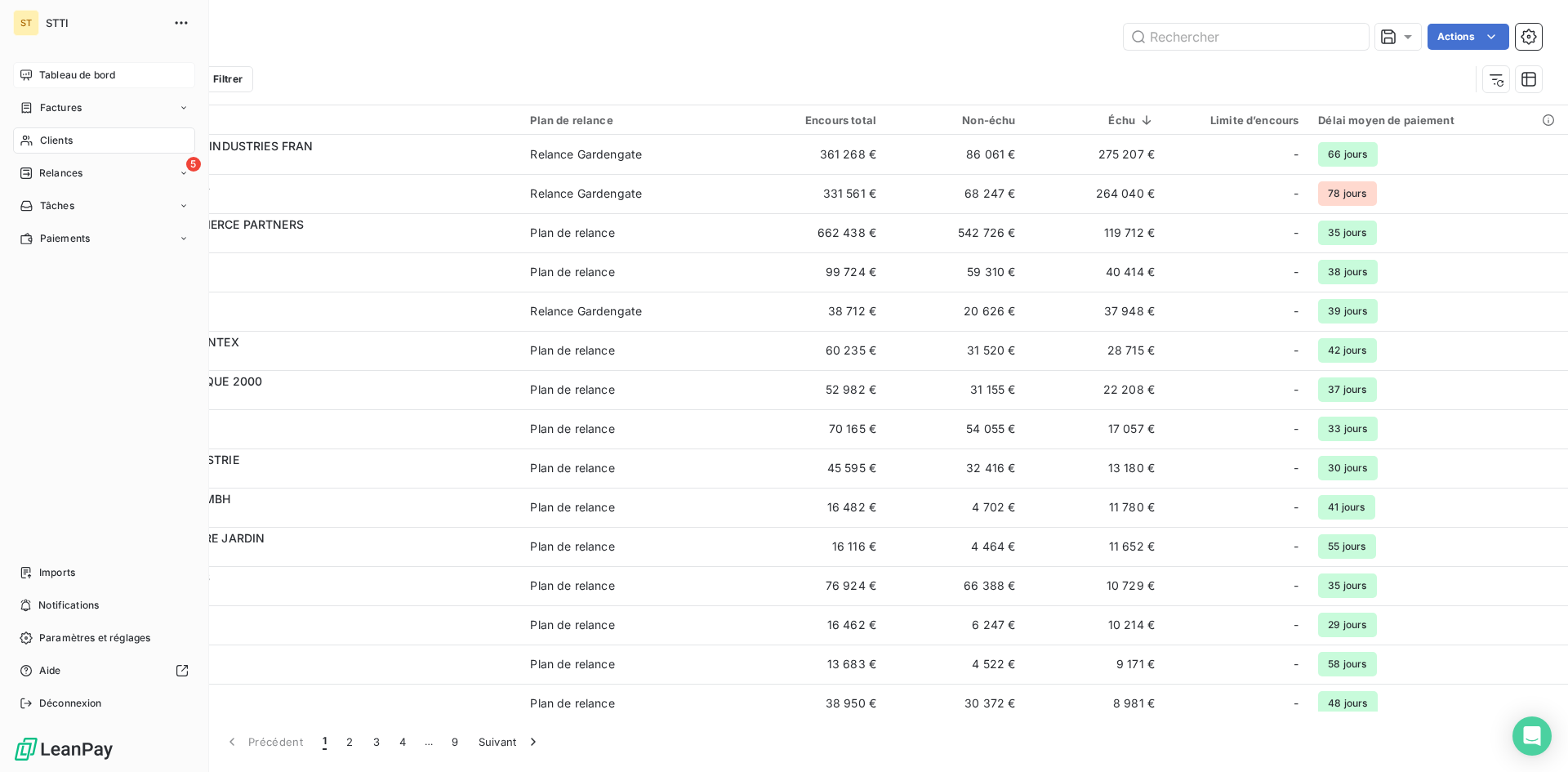
click at [47, 71] on span "Tableau de bord" at bounding box center [77, 75] width 76 height 15
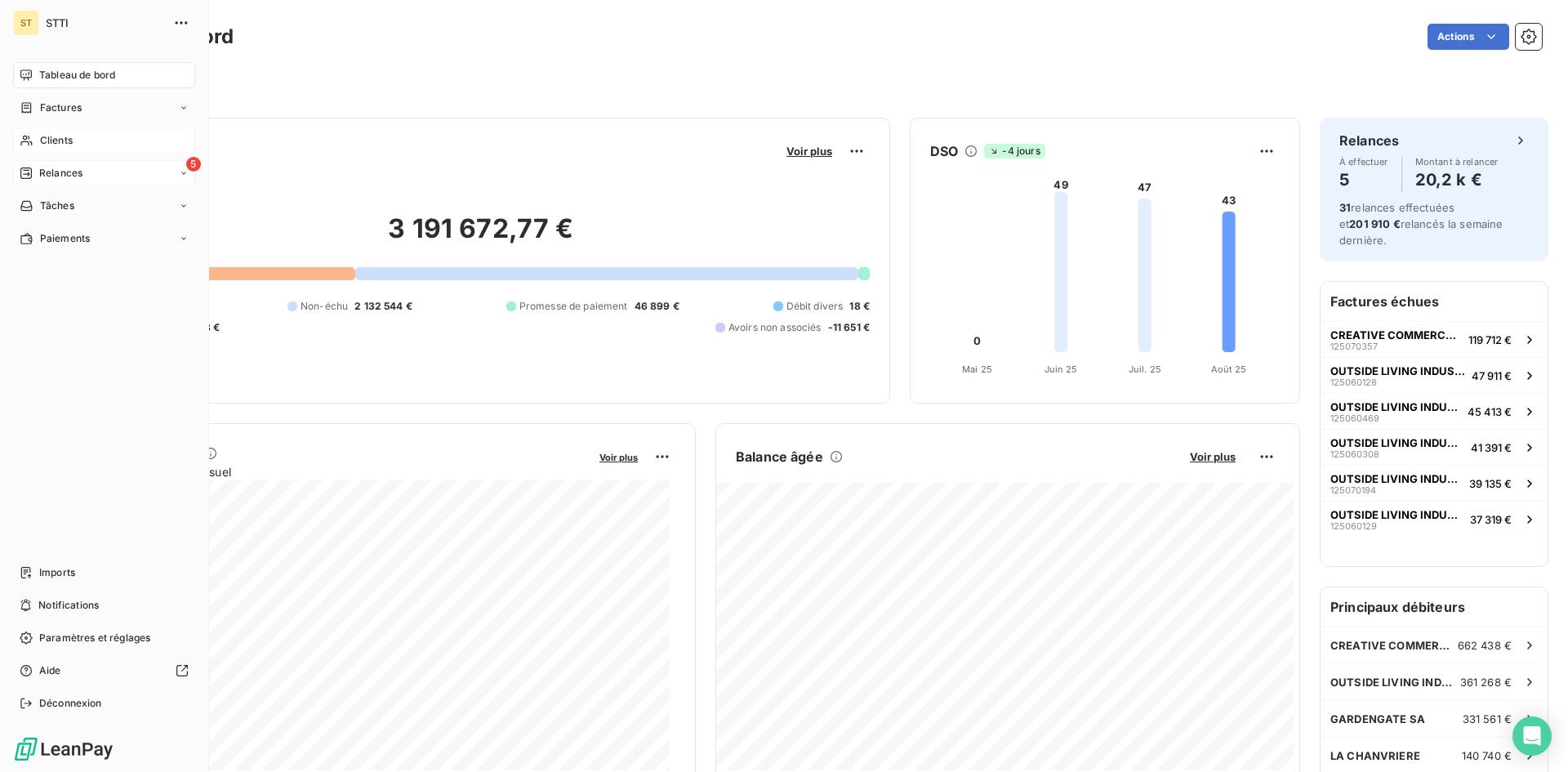
click at [47, 173] on span "Relances" at bounding box center [60, 173] width 43 height 15
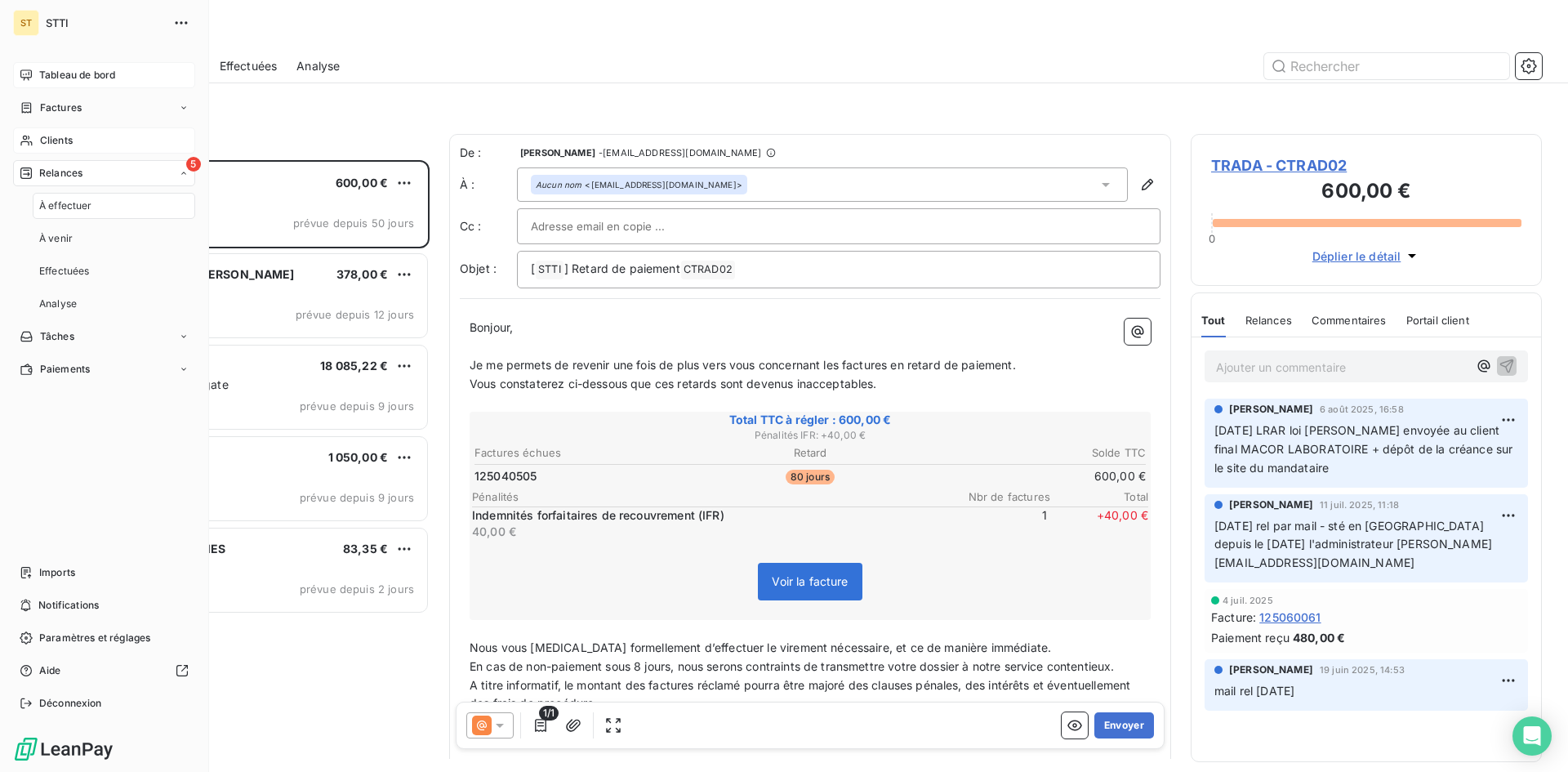
scroll to position [599, 339]
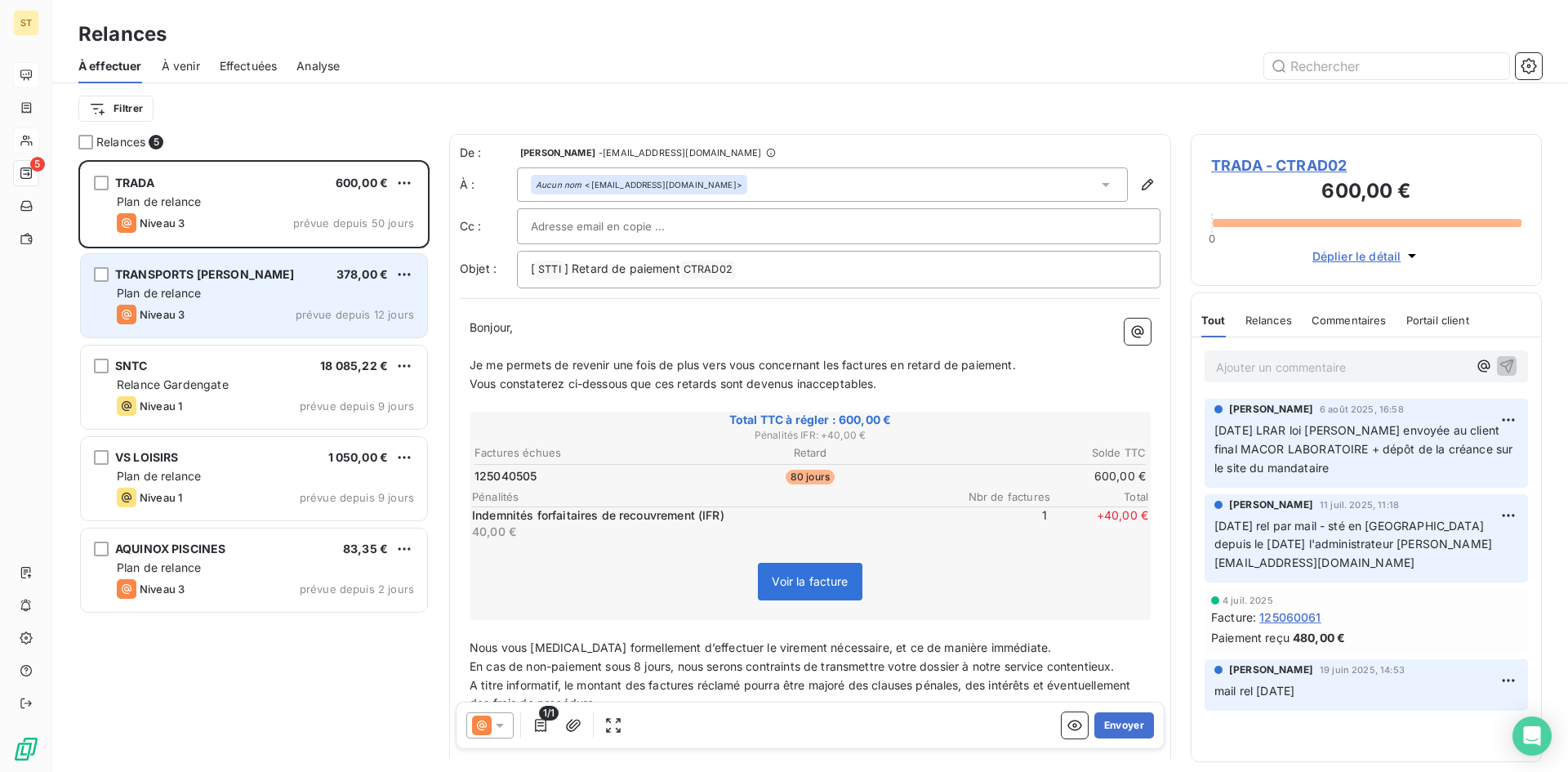
click at [287, 305] on div "Niveau 3 prévue depuis 12 jours" at bounding box center [265, 314] width 297 height 20
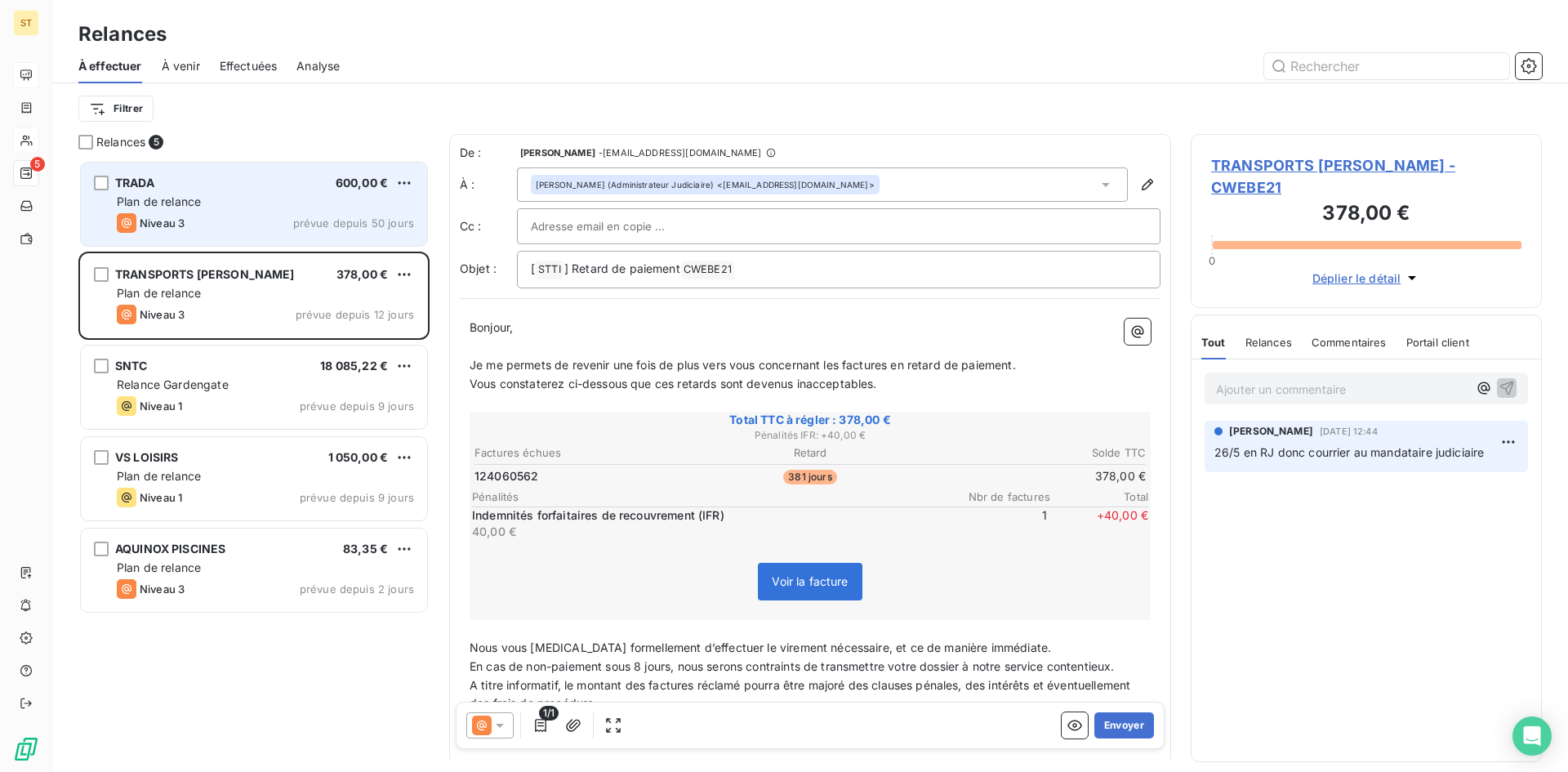
click at [260, 204] on div "Plan de relance" at bounding box center [265, 201] width 297 height 16
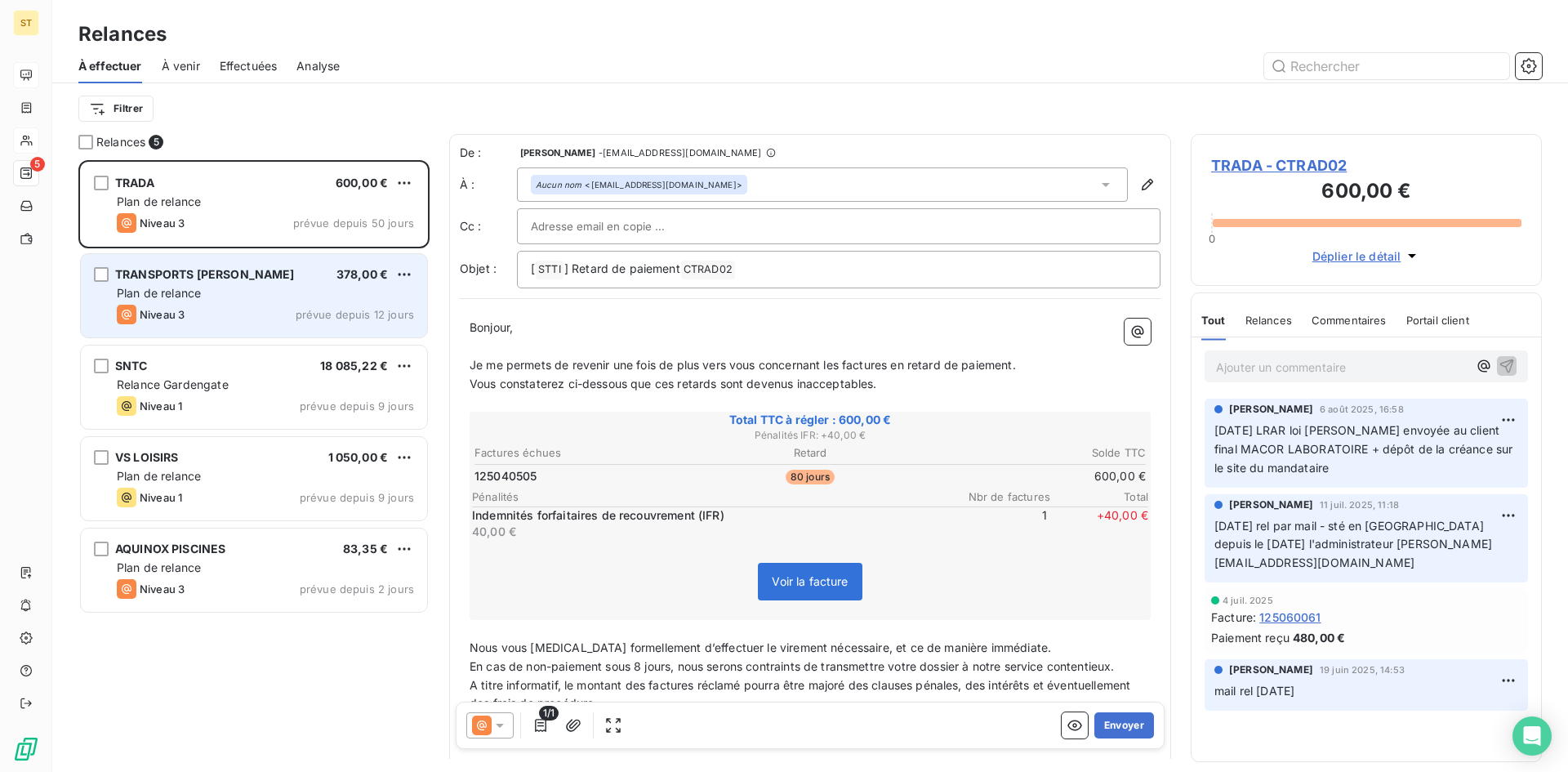
click at [289, 283] on div "TRANSPORTS [PERSON_NAME]" at bounding box center [205, 274] width 179 height 16
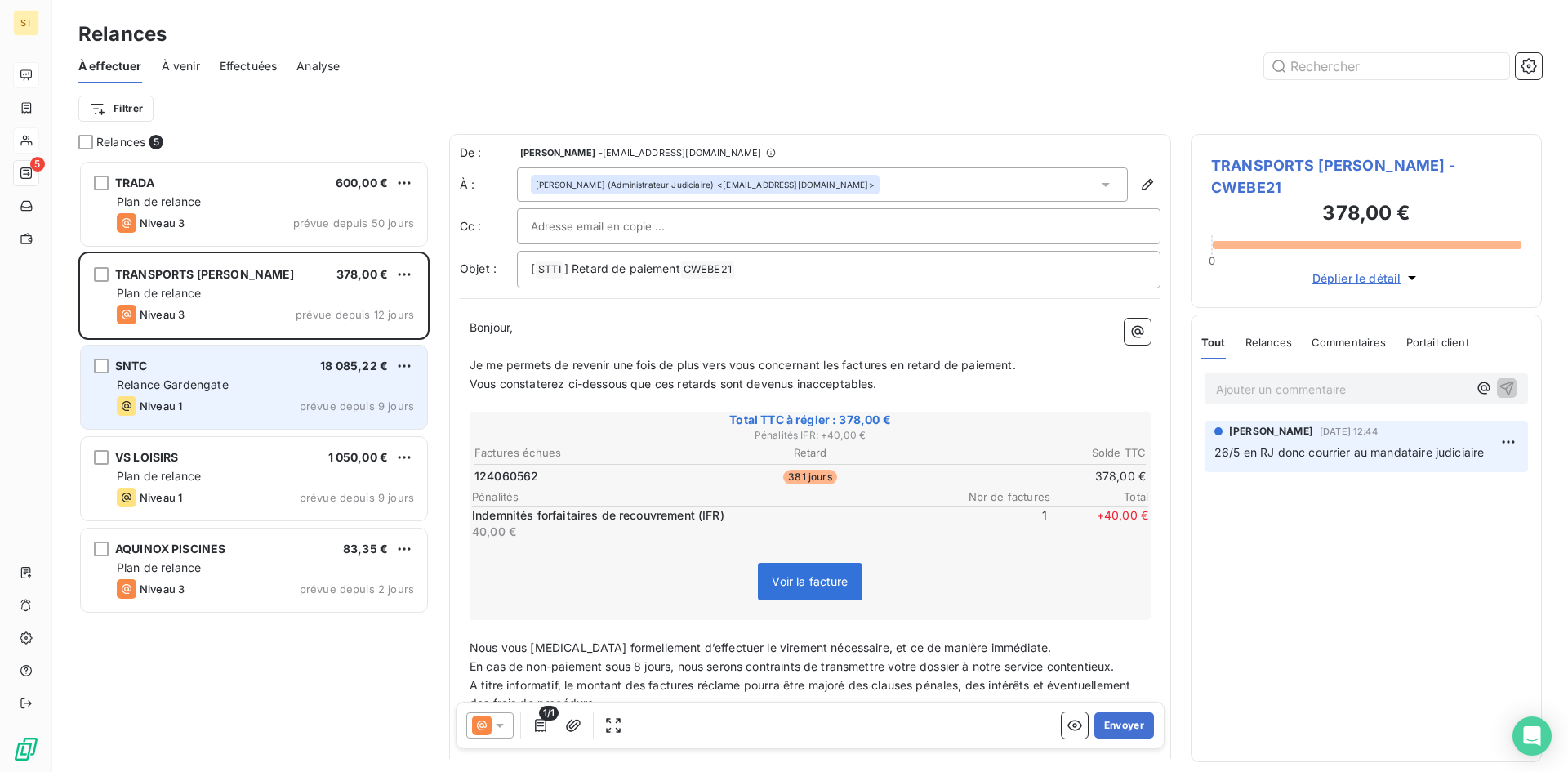
click at [237, 414] on div "Niveau 1 prévue depuis 9 jours" at bounding box center [265, 405] width 297 height 20
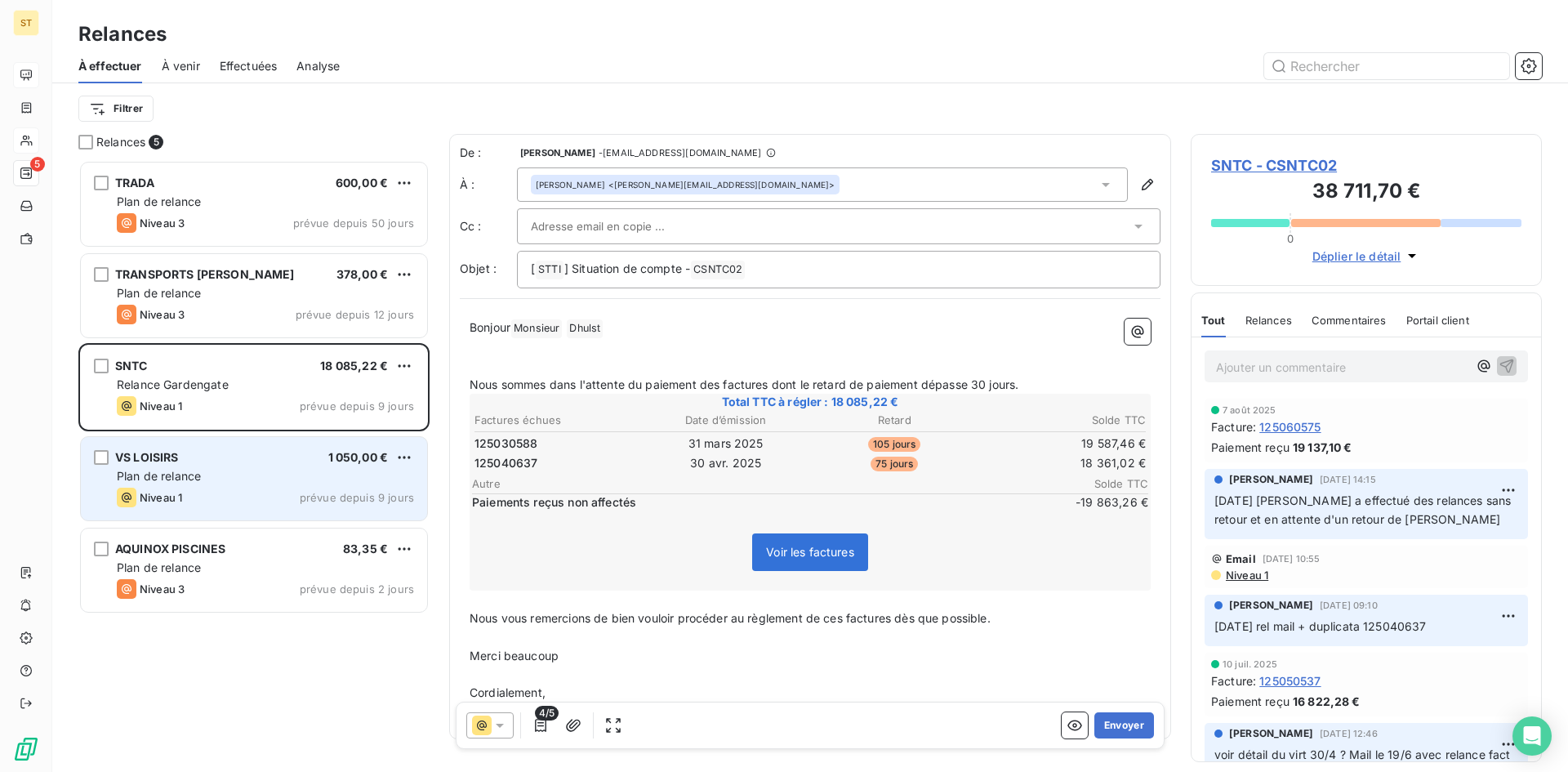
click at [235, 475] on div "Plan de relance" at bounding box center [265, 476] width 297 height 16
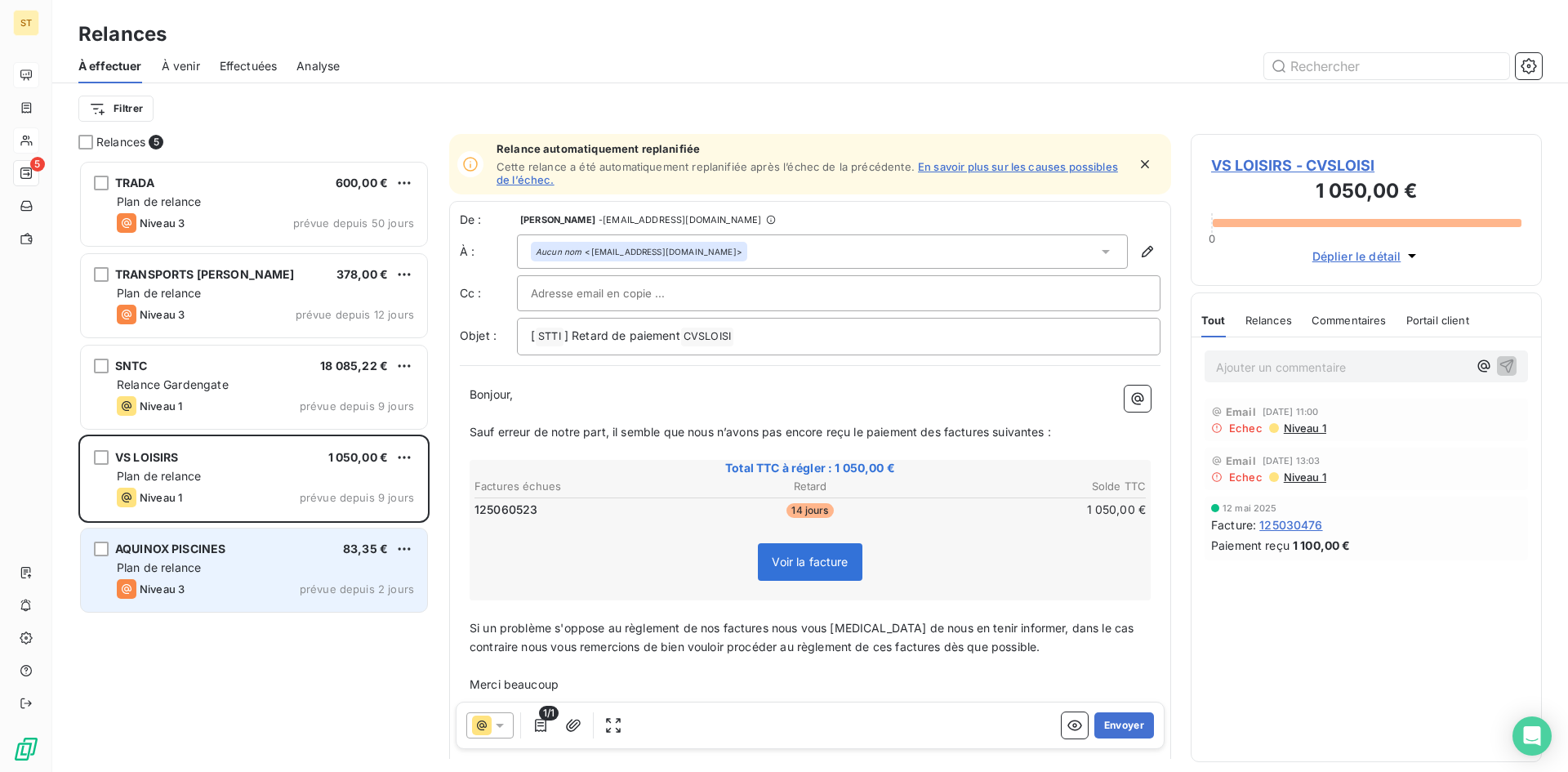
click at [253, 579] on div "AQUINOX PISCINES 83,35 € Plan de relance Niveau 3 prévue depuis 2 jours" at bounding box center [254, 570] width 347 height 84
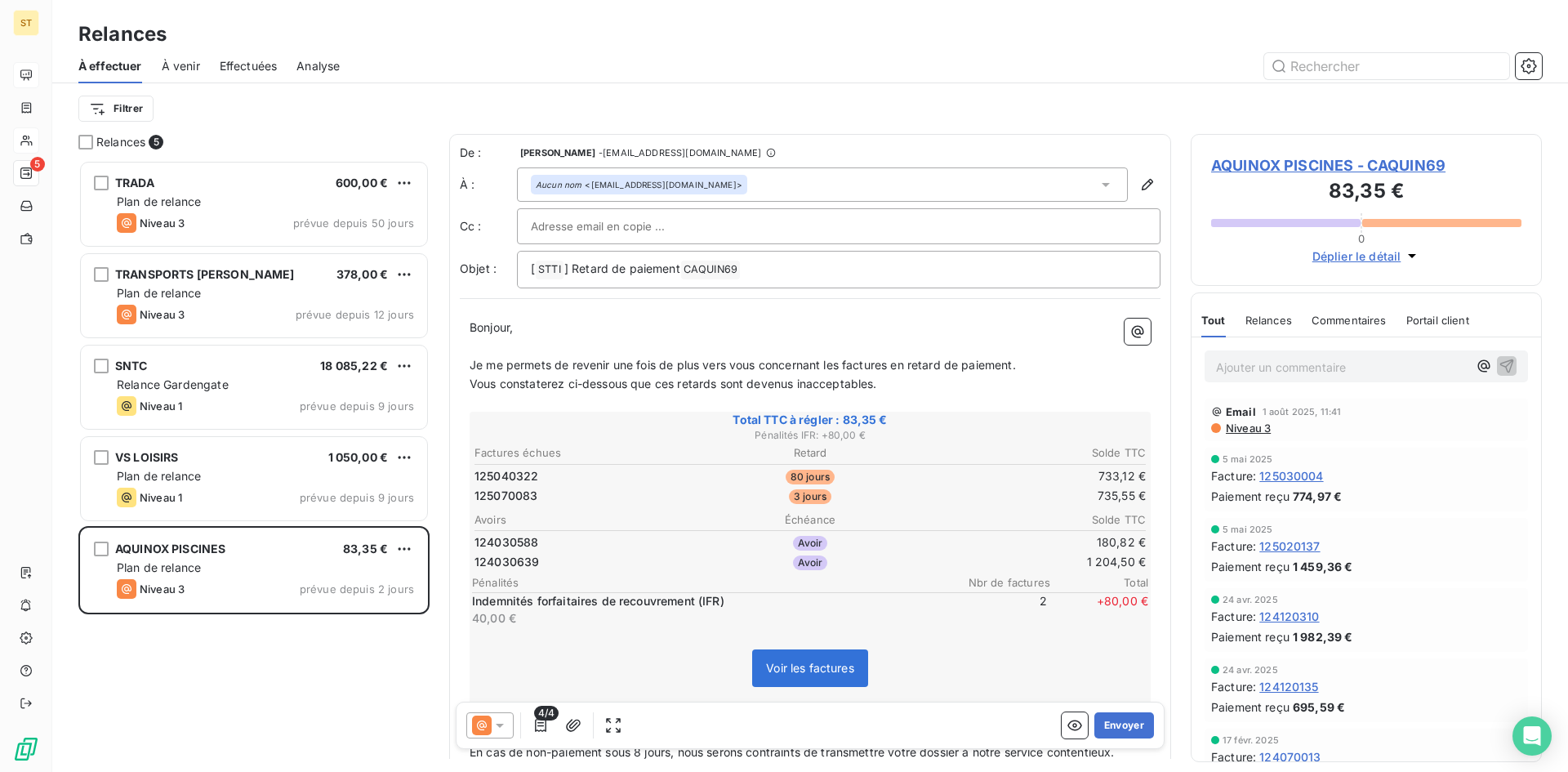
click at [1235, 363] on p "Ajouter un commentaire ﻿" at bounding box center [1341, 367] width 252 height 21
